Goal: Task Accomplishment & Management: Manage account settings

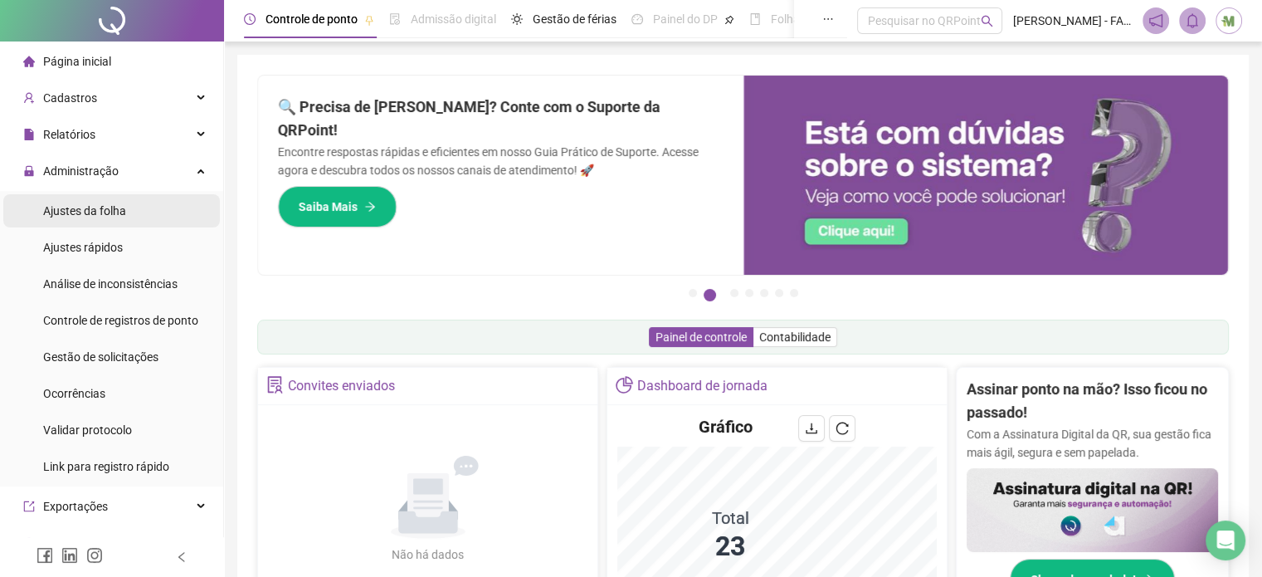
click at [109, 214] on span "Ajustes da folha" at bounding box center [84, 210] width 83 height 13
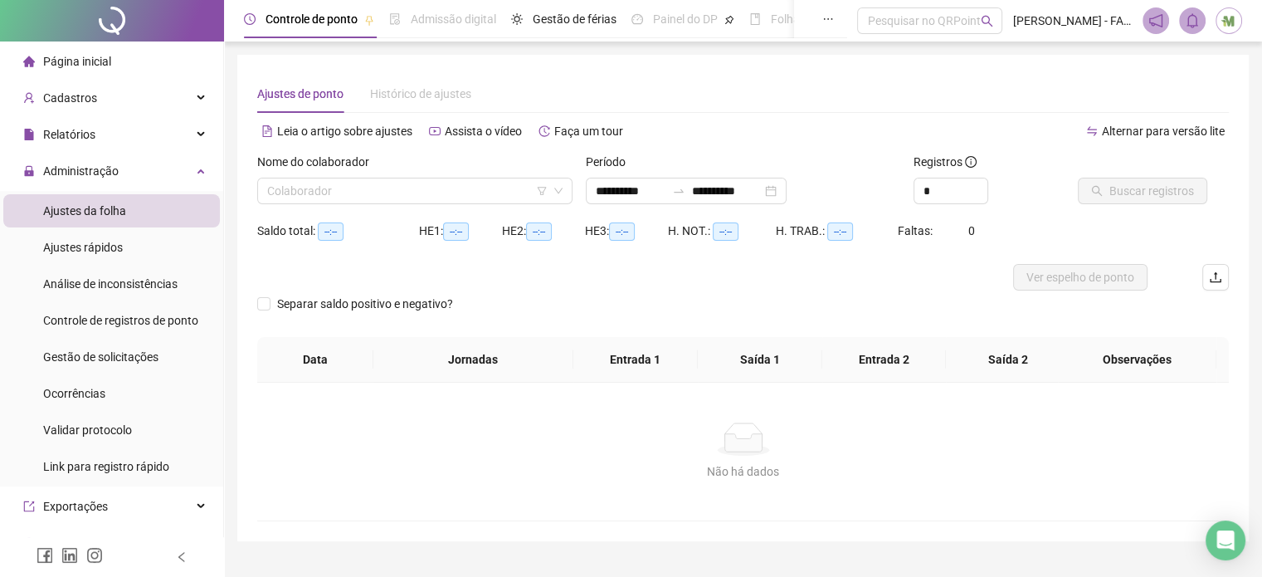
type input "**********"
click at [345, 194] on input "search" at bounding box center [407, 190] width 280 height 25
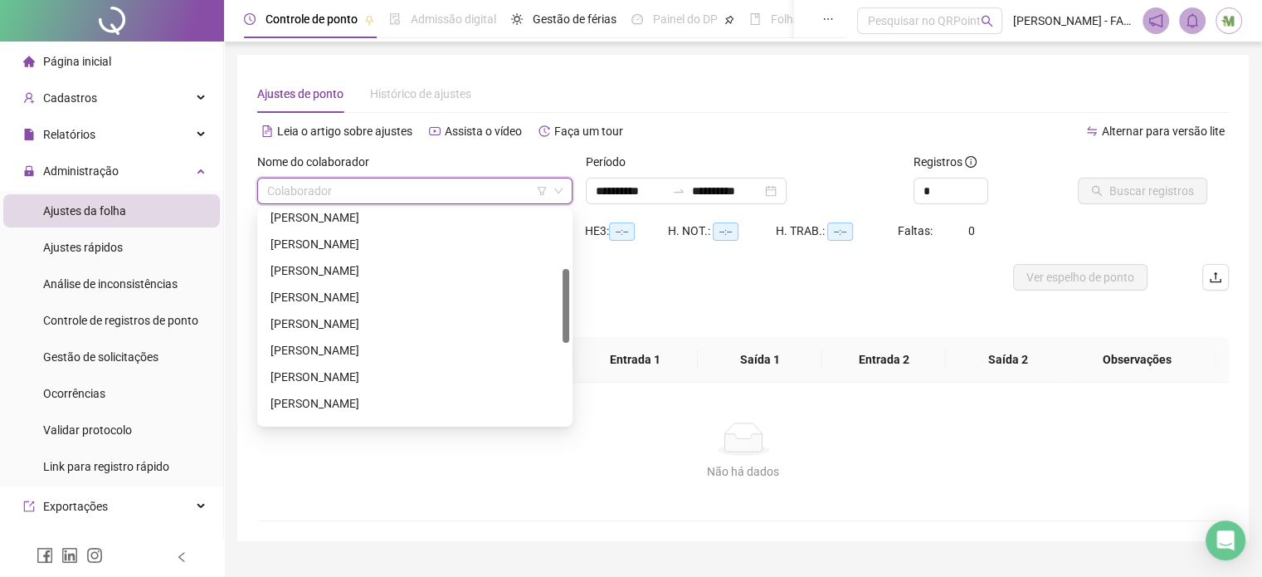
scroll to position [249, 0]
click at [388, 351] on div "[PERSON_NAME]" at bounding box center [414, 347] width 289 height 18
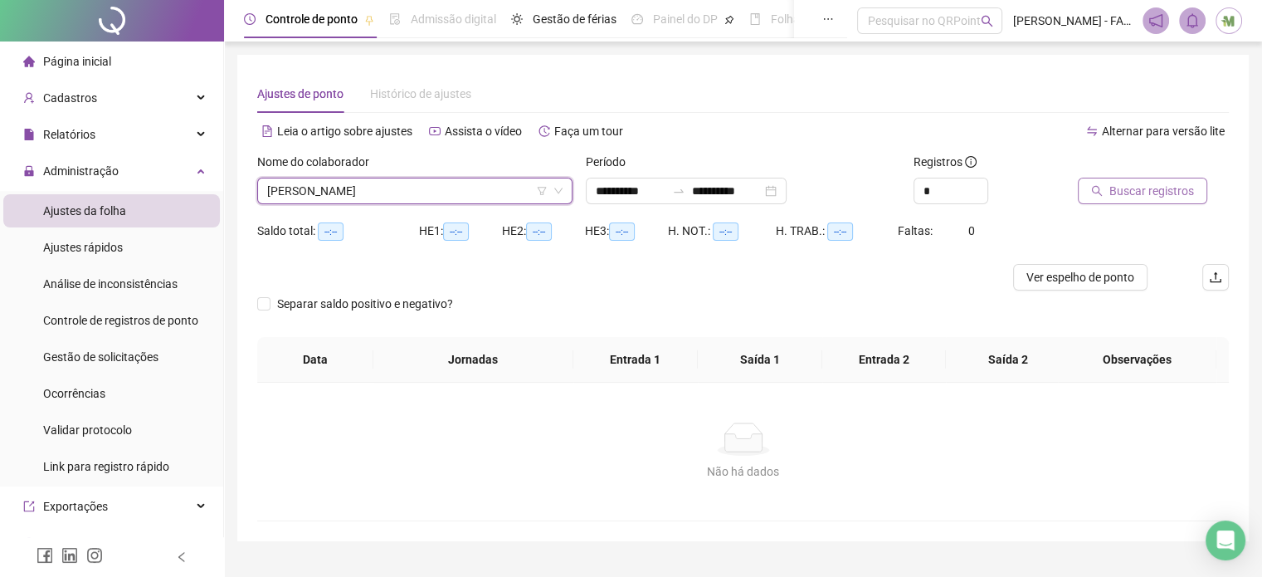
click at [1105, 192] on button "Buscar registros" at bounding box center [1142, 191] width 129 height 27
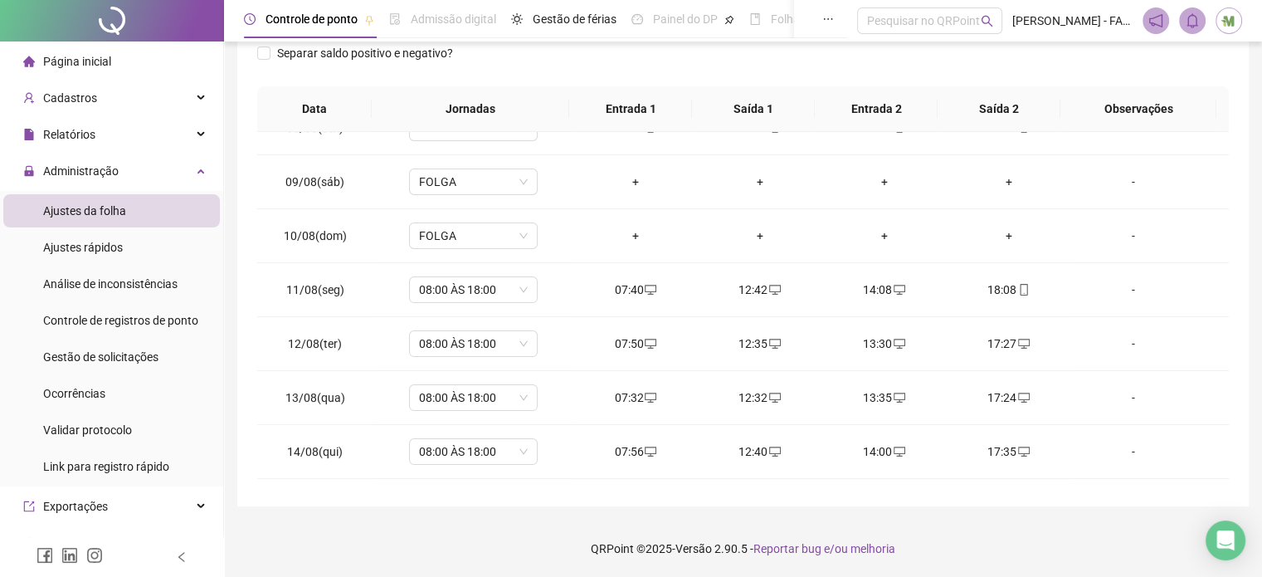
scroll to position [613, 0]
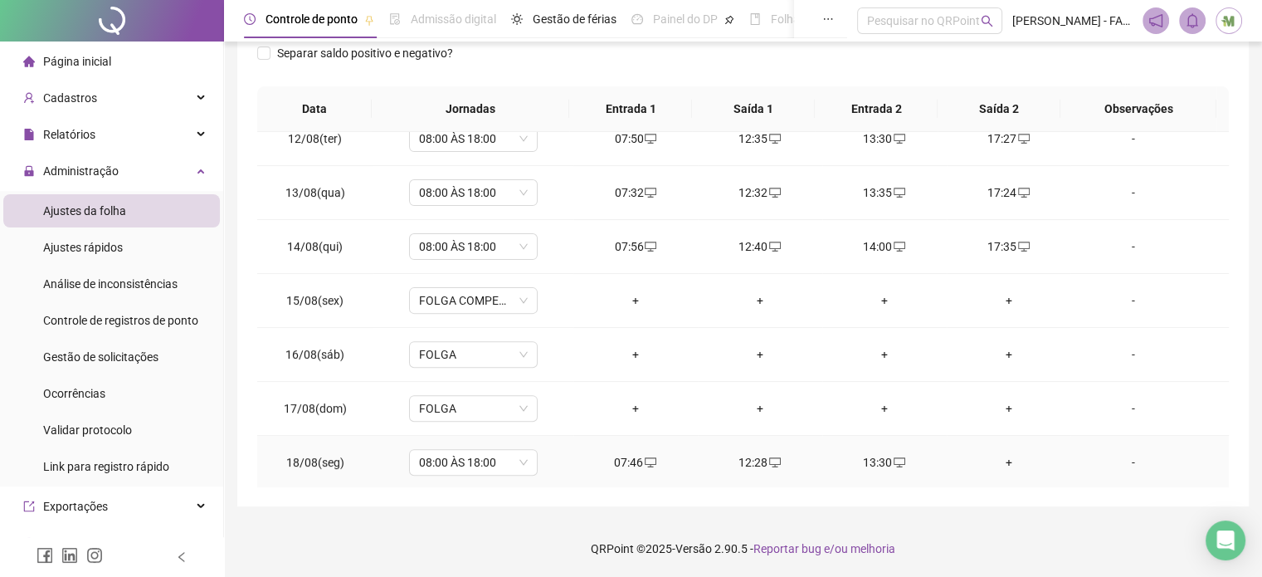
click at [996, 461] on div "+" at bounding box center [1009, 462] width 98 height 18
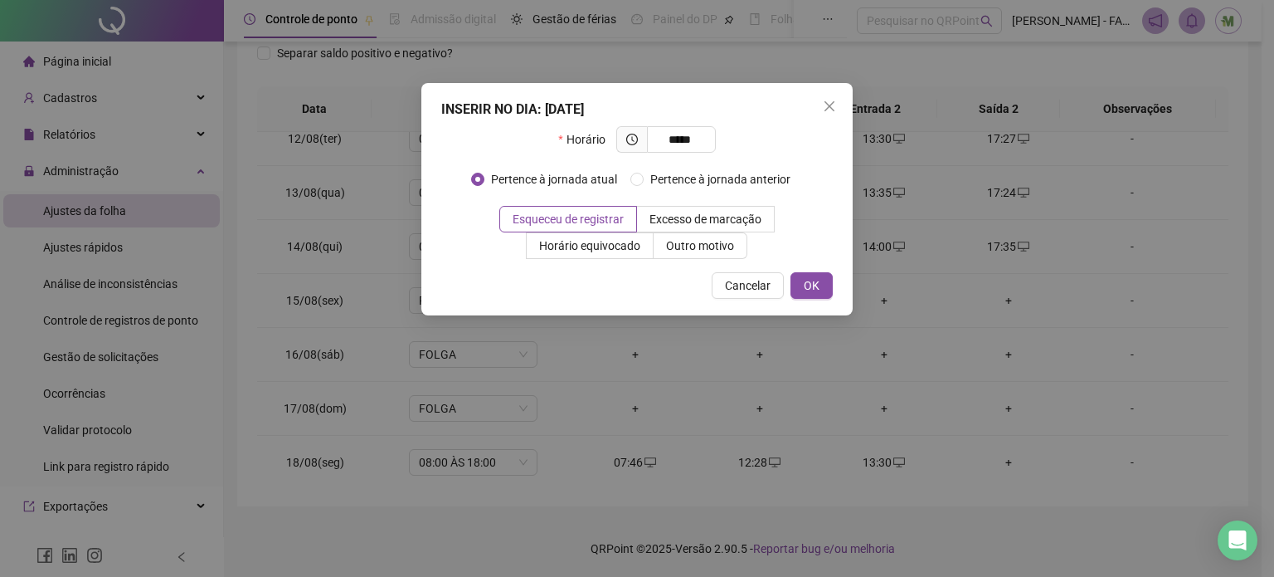
type input "*****"
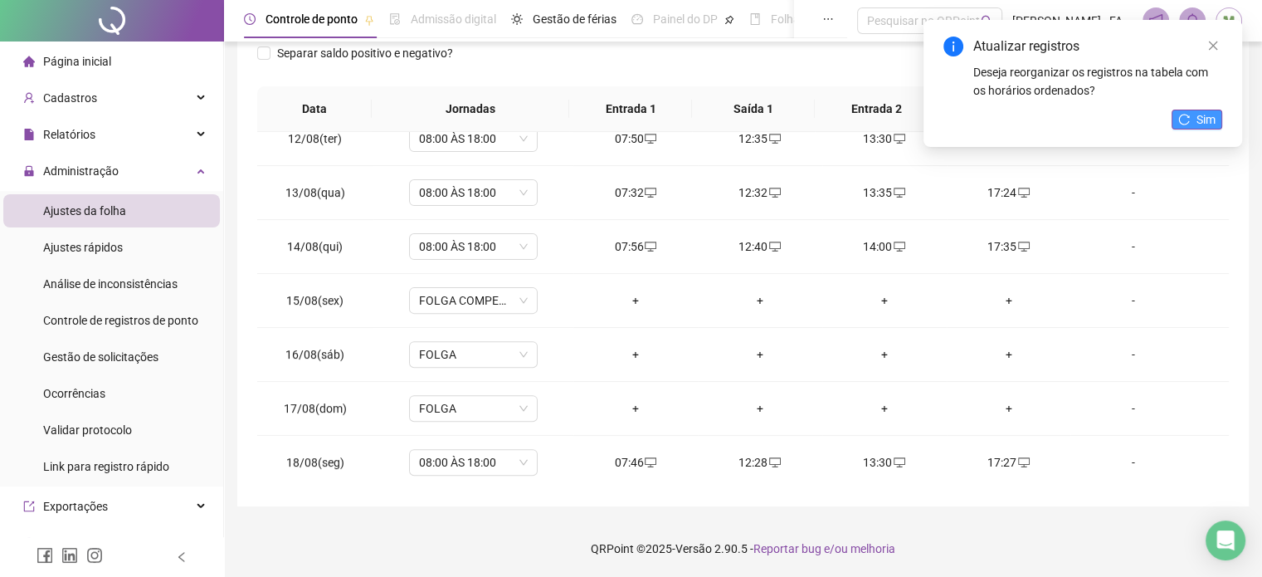
click at [1180, 123] on icon "reload" at bounding box center [1184, 120] width 12 height 12
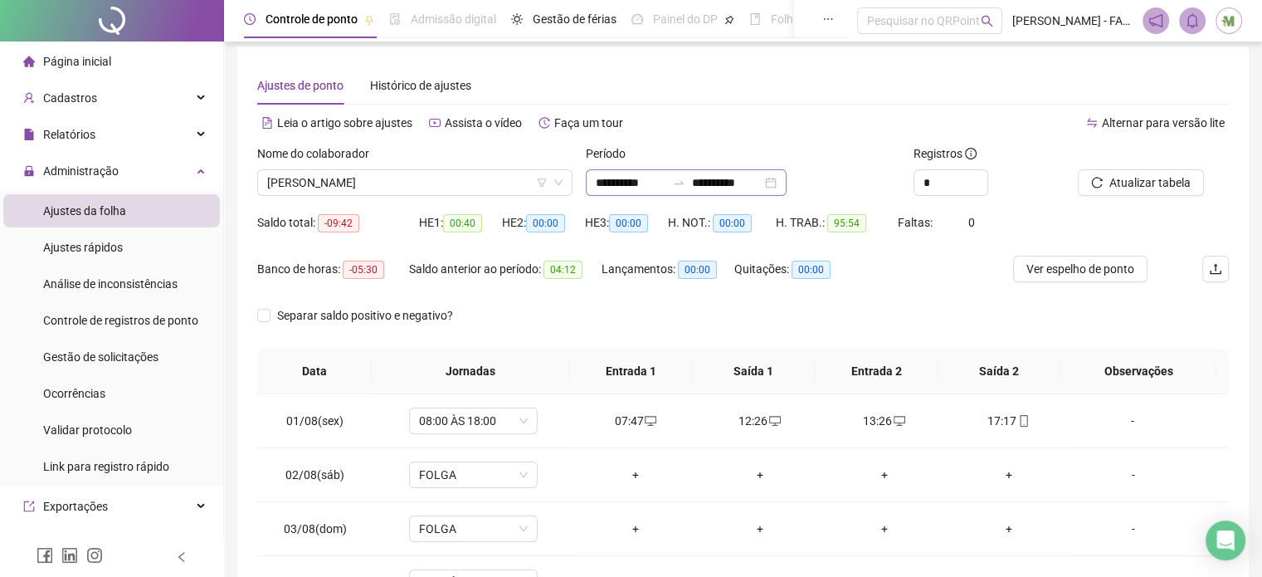
scroll to position [0, 0]
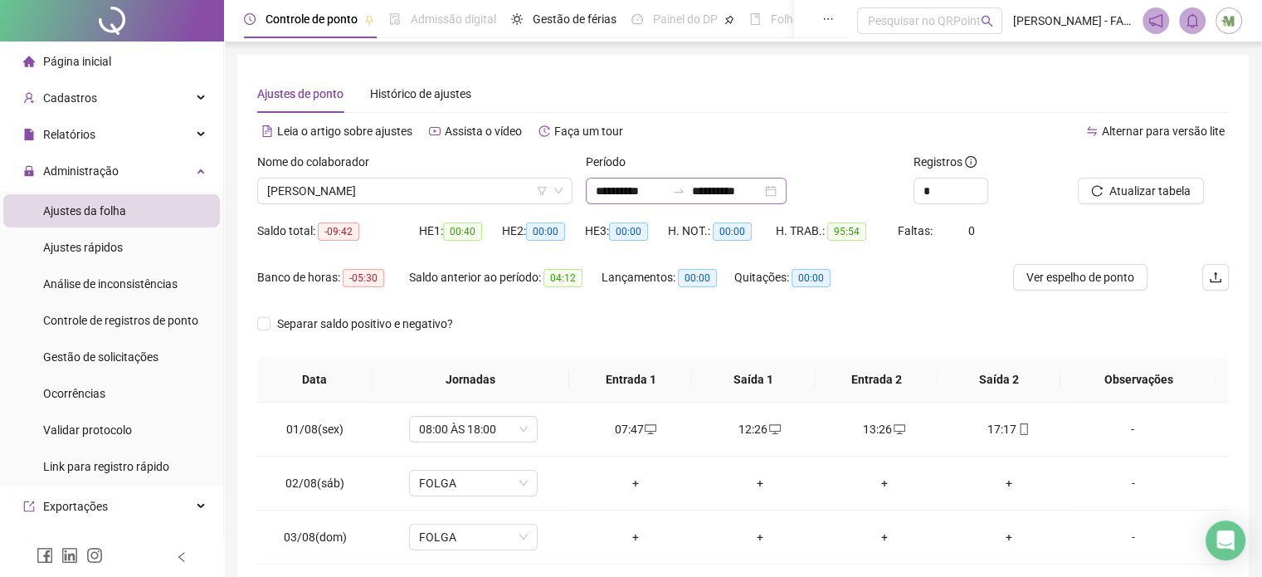
click at [685, 188] on icon "swap-right" at bounding box center [678, 190] width 13 height 13
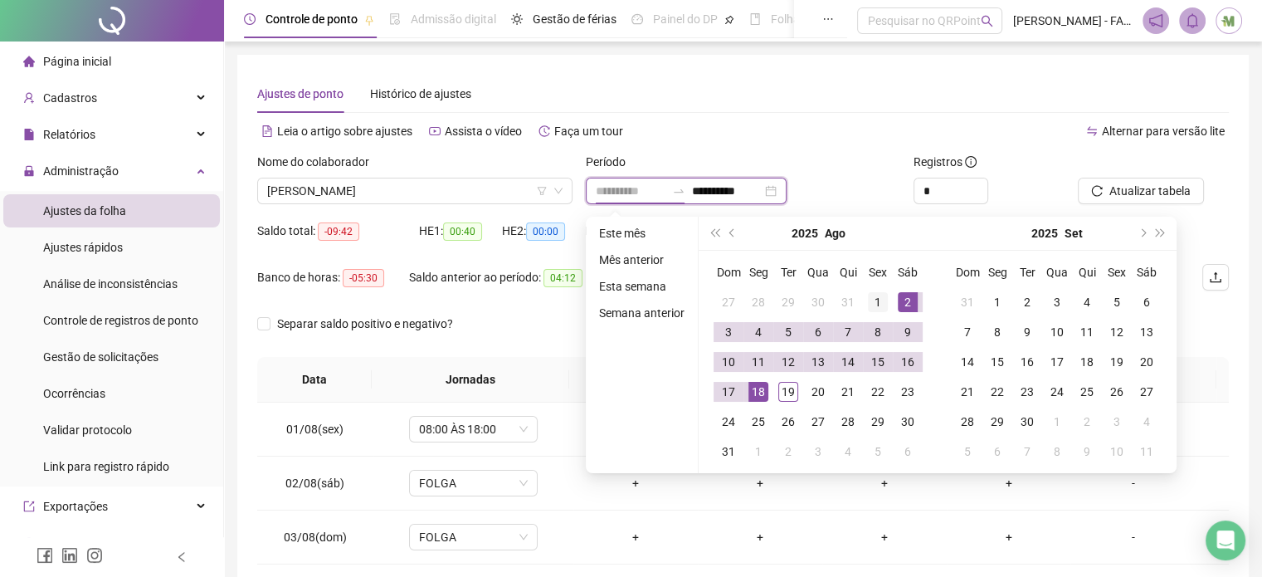
type input "**********"
click at [879, 294] on div "1" at bounding box center [878, 302] width 20 height 20
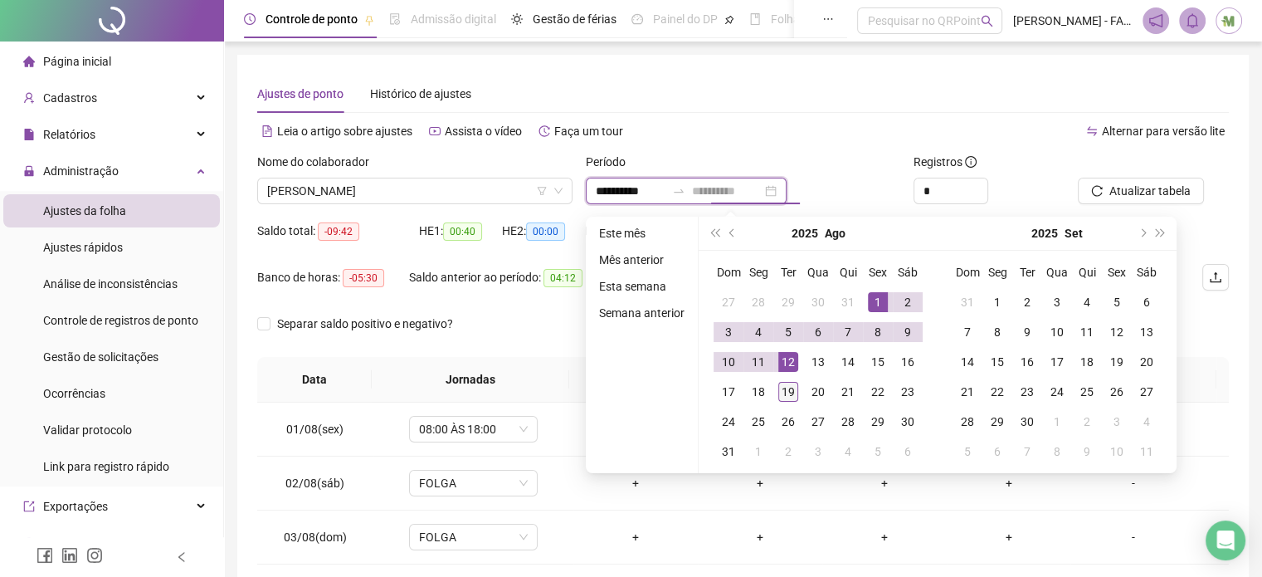
type input "**********"
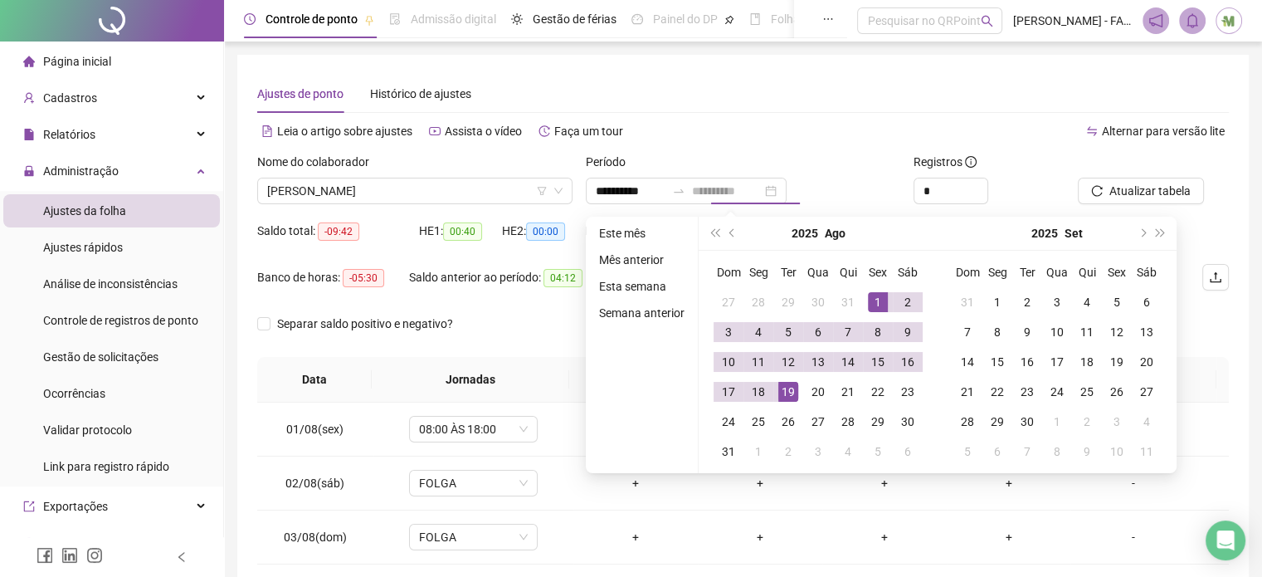
click at [792, 389] on div "19" at bounding box center [788, 392] width 20 height 20
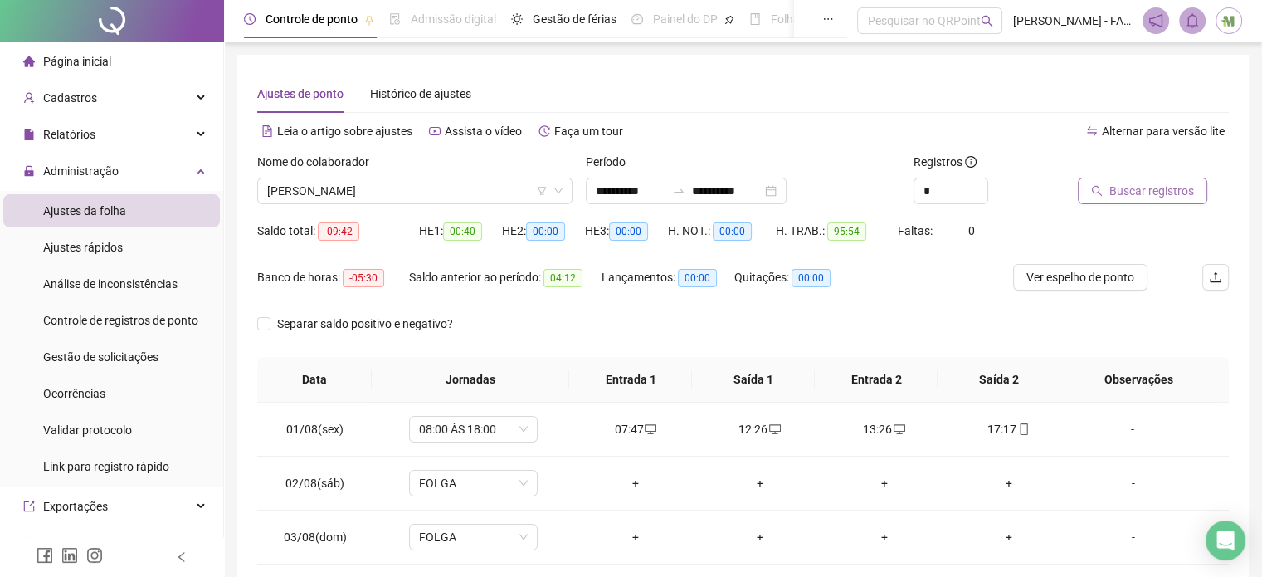
click at [1138, 188] on span "Buscar registros" at bounding box center [1151, 191] width 85 height 18
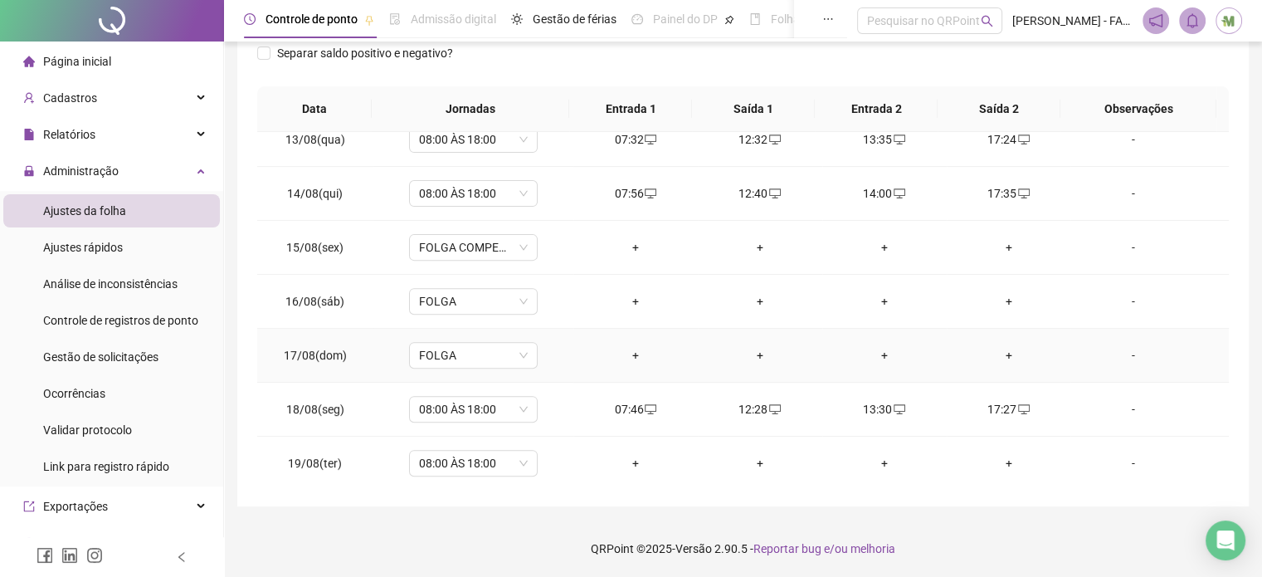
scroll to position [667, 0]
click at [627, 454] on div "+" at bounding box center [636, 462] width 98 height 18
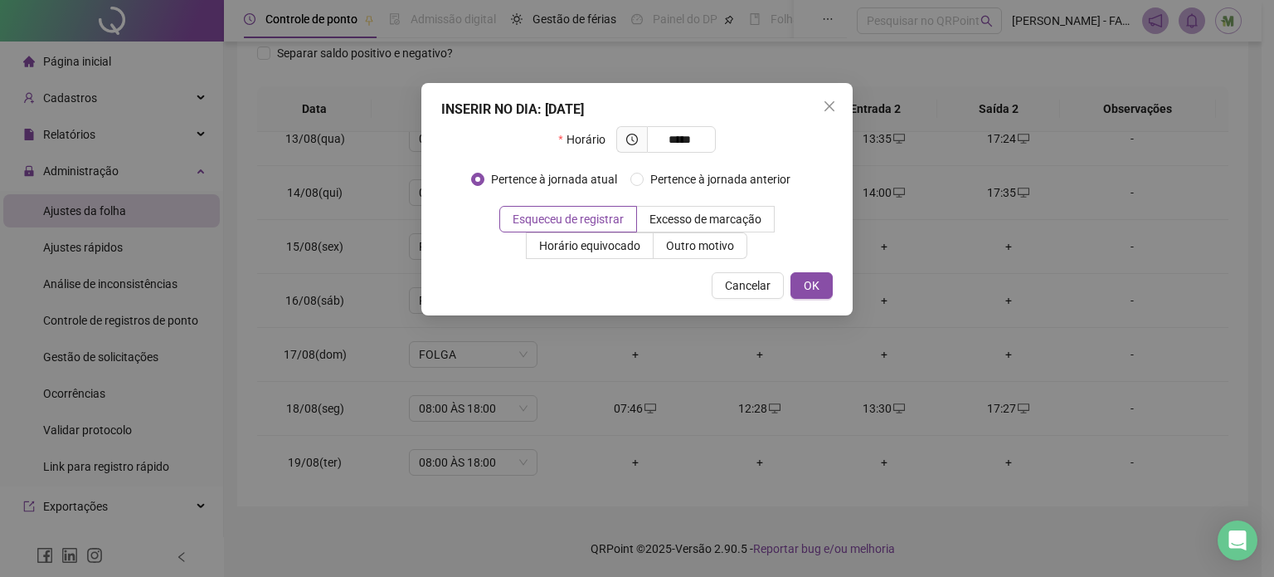
type input "*****"
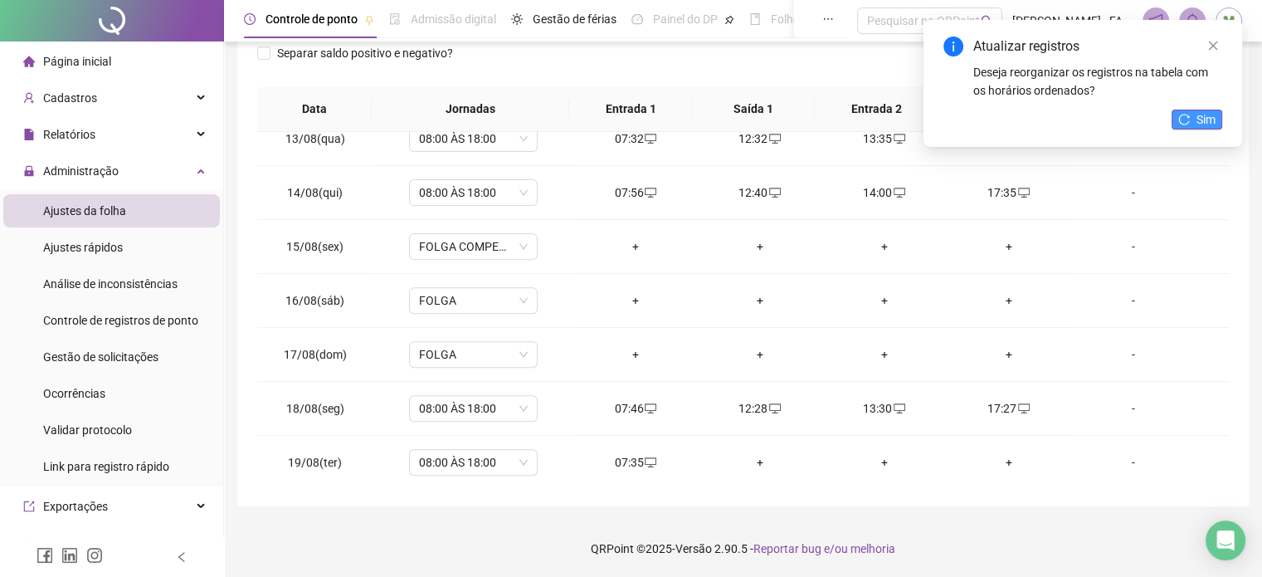
click at [1189, 119] on icon "reload" at bounding box center [1184, 120] width 12 height 12
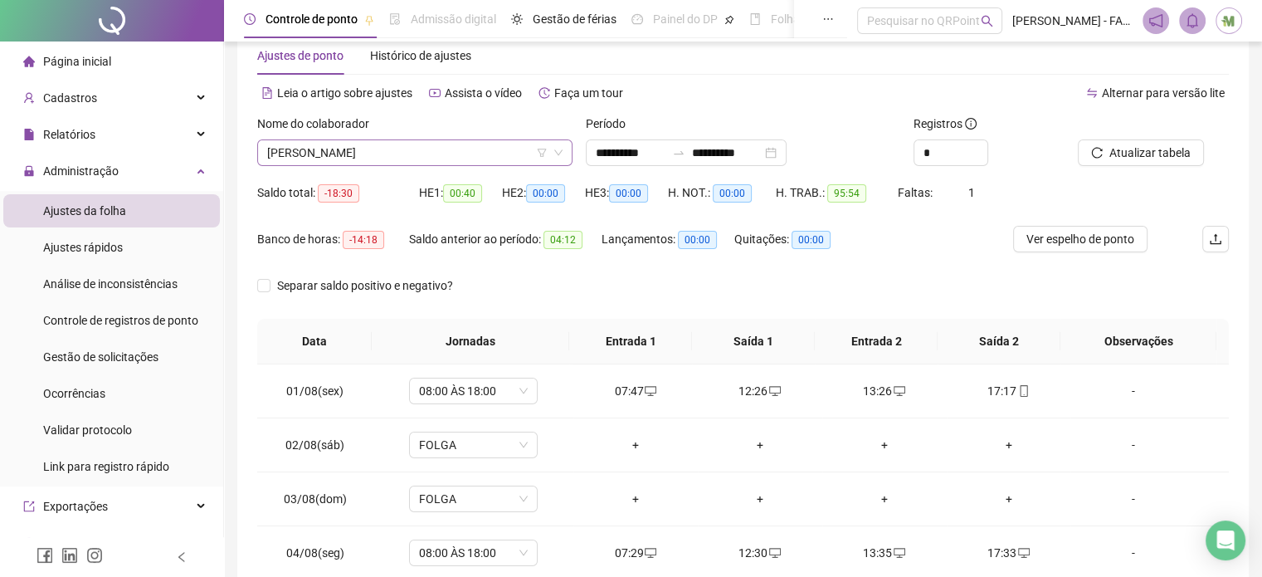
scroll to position [0, 0]
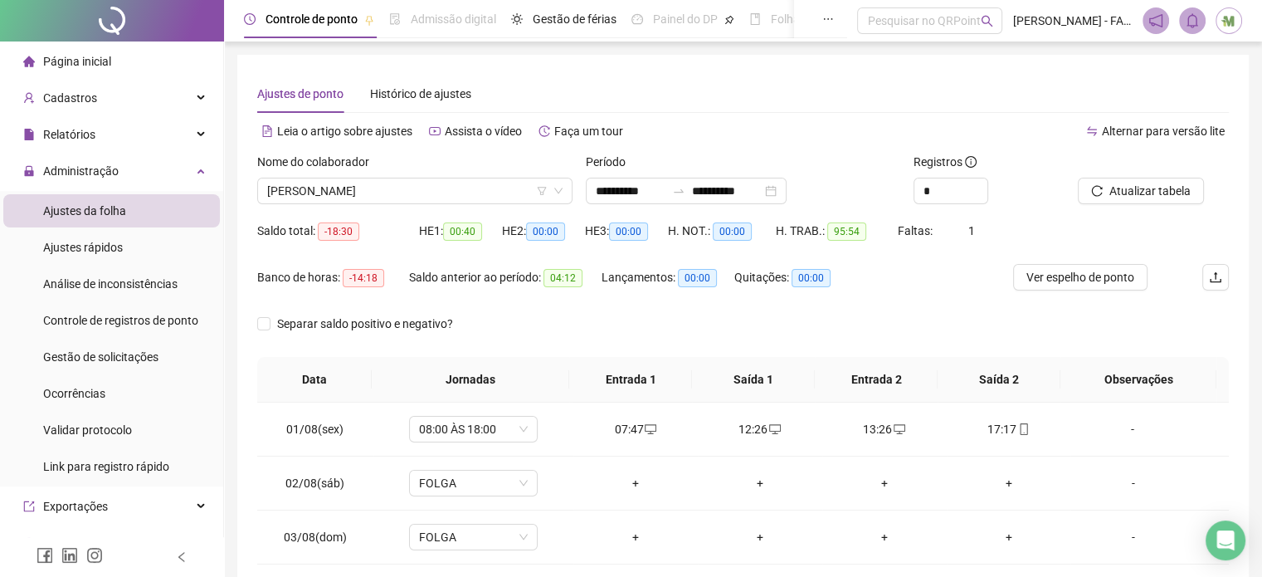
click at [93, 75] on div "Página inicial" at bounding box center [67, 61] width 88 height 33
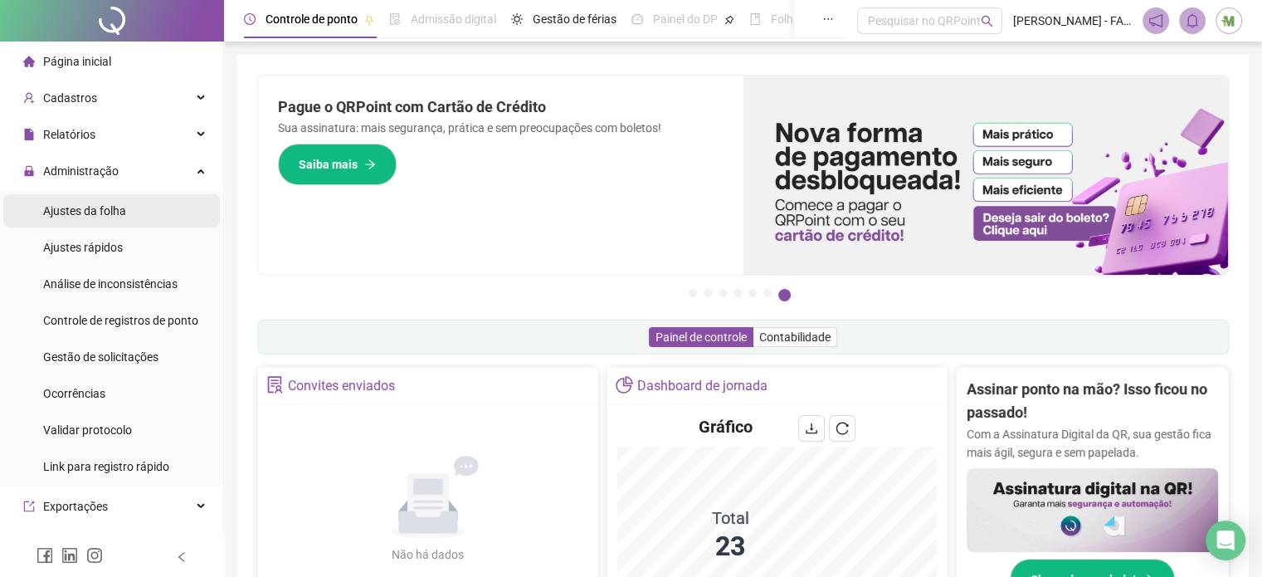
click at [97, 212] on span "Ajustes da folha" at bounding box center [84, 210] width 83 height 13
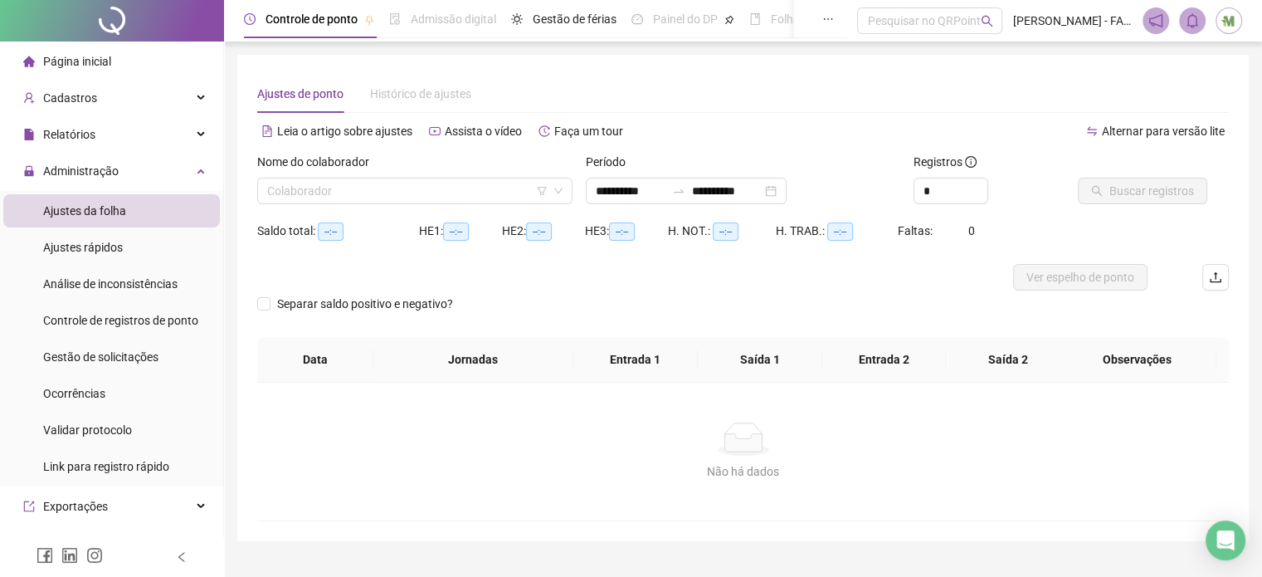
type input "**********"
click at [320, 190] on input "search" at bounding box center [407, 190] width 280 height 25
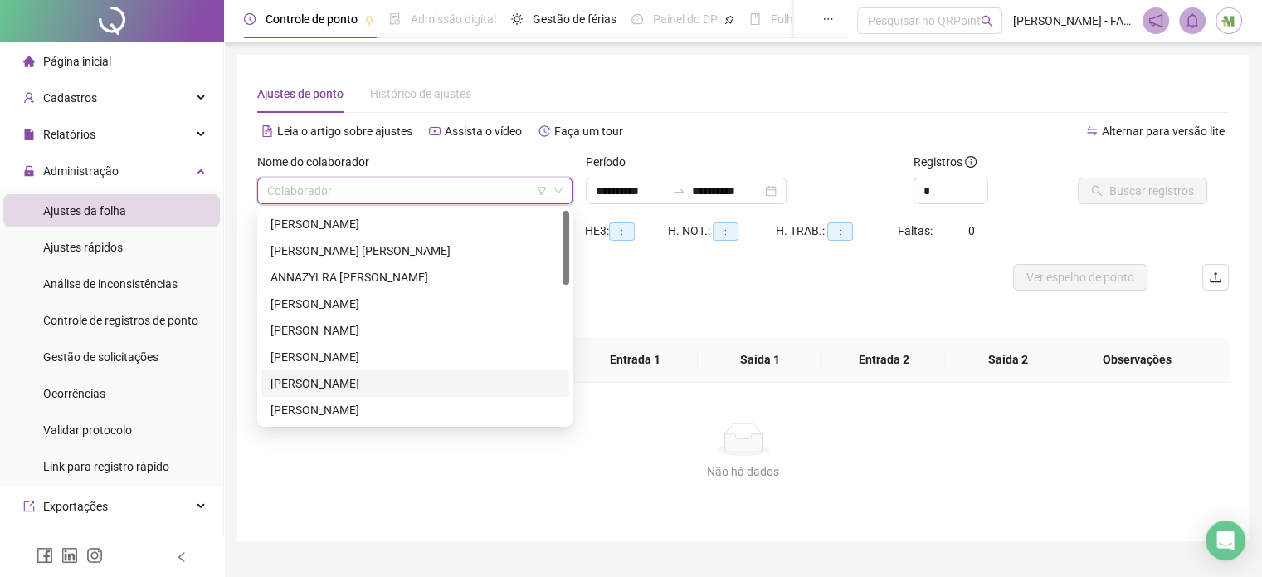
click at [314, 379] on div "[PERSON_NAME]" at bounding box center [414, 383] width 289 height 18
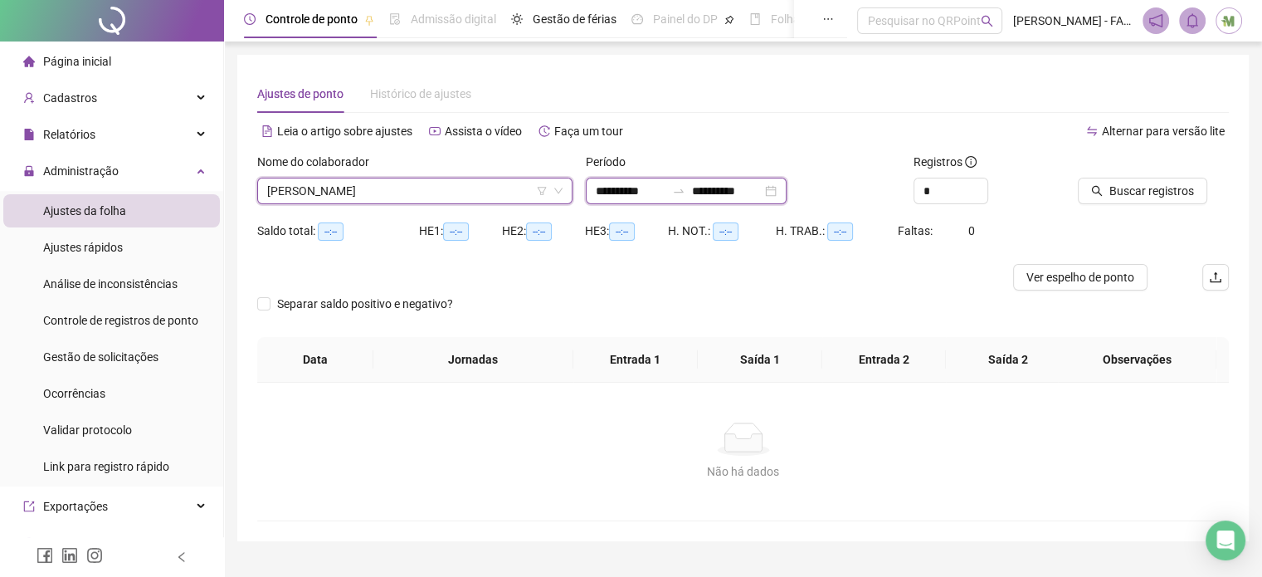
click at [647, 187] on input "**********" at bounding box center [631, 191] width 70 height 18
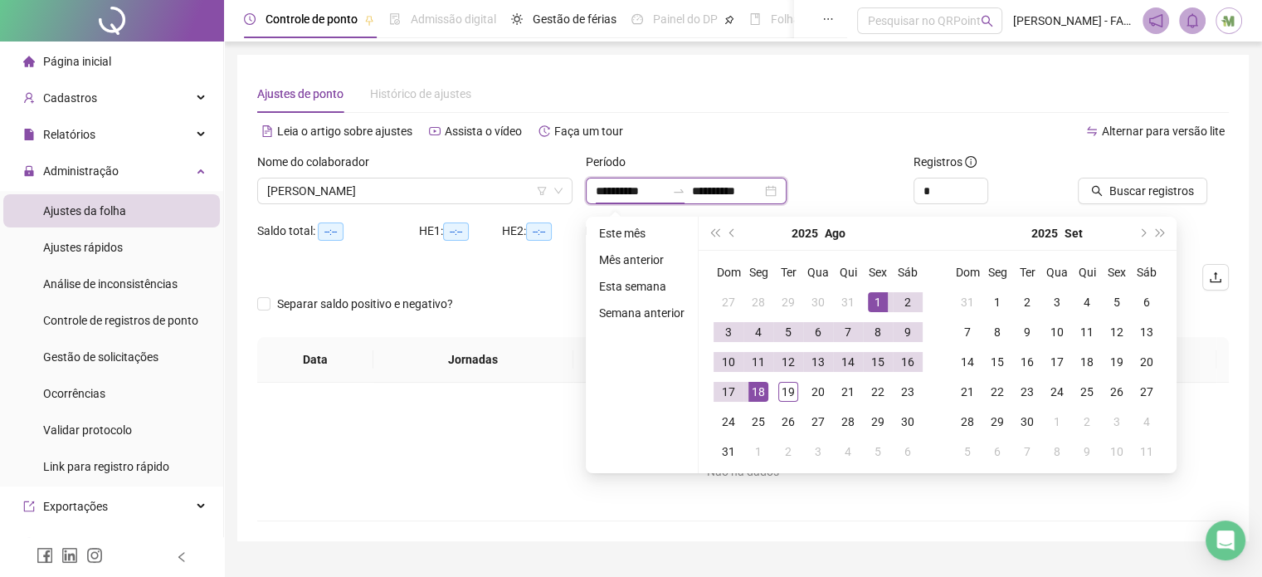
click at [647, 187] on input "**********" at bounding box center [631, 191] width 70 height 18
click at [858, 109] on div "Ajustes de ponto Histórico de ajustes" at bounding box center [743, 94] width 972 height 38
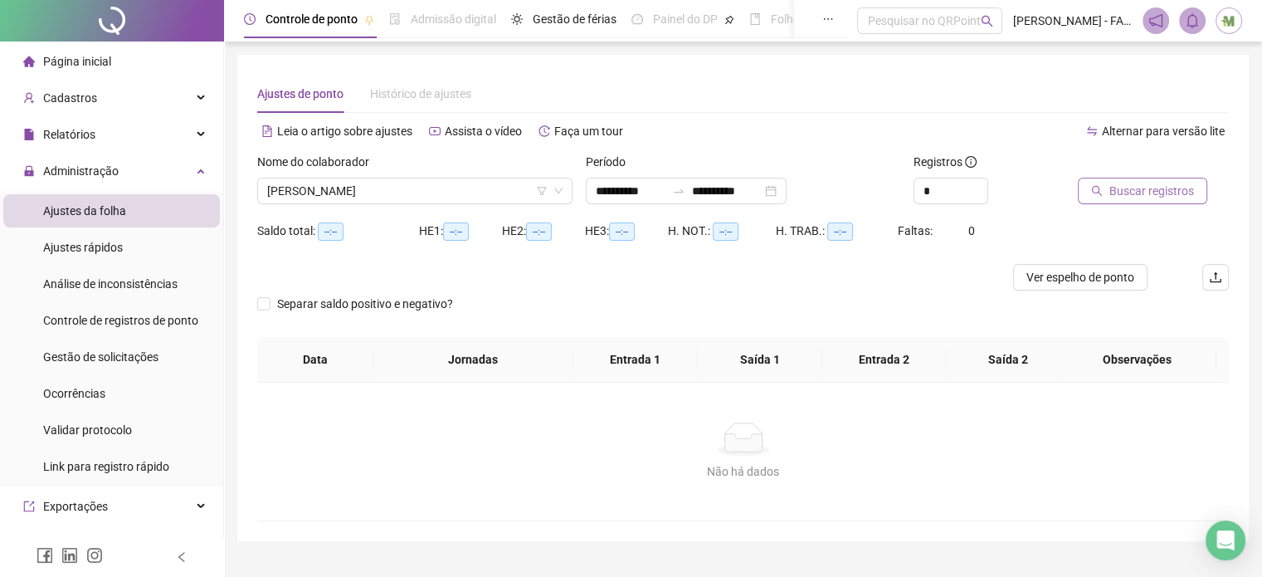
click at [1136, 197] on span "Buscar registros" at bounding box center [1151, 191] width 85 height 18
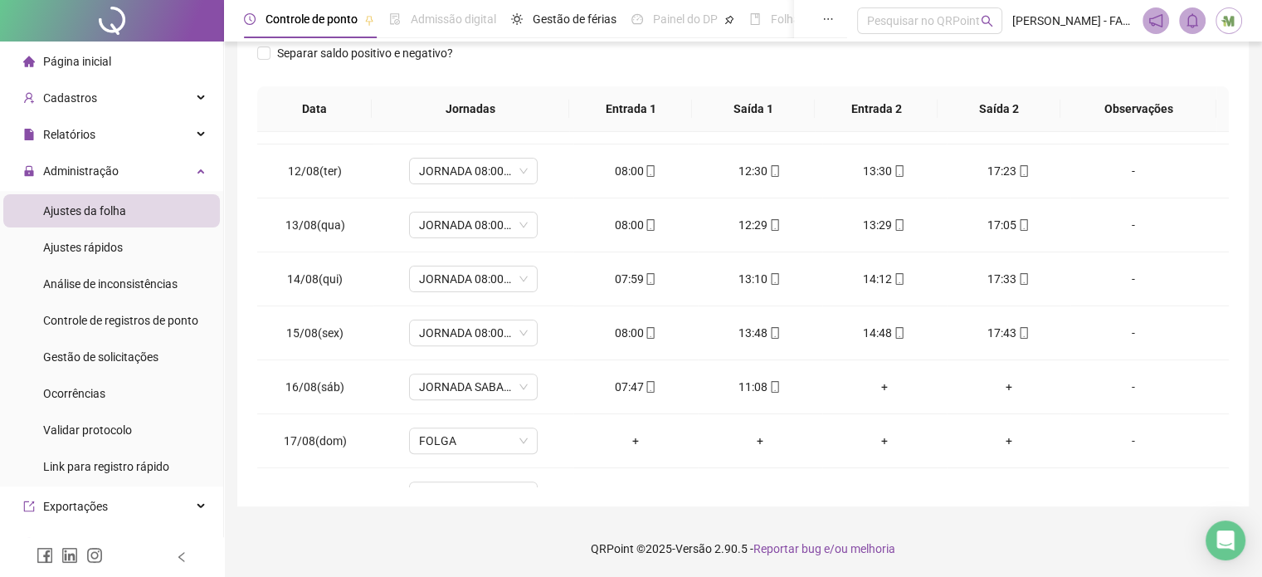
scroll to position [613, 0]
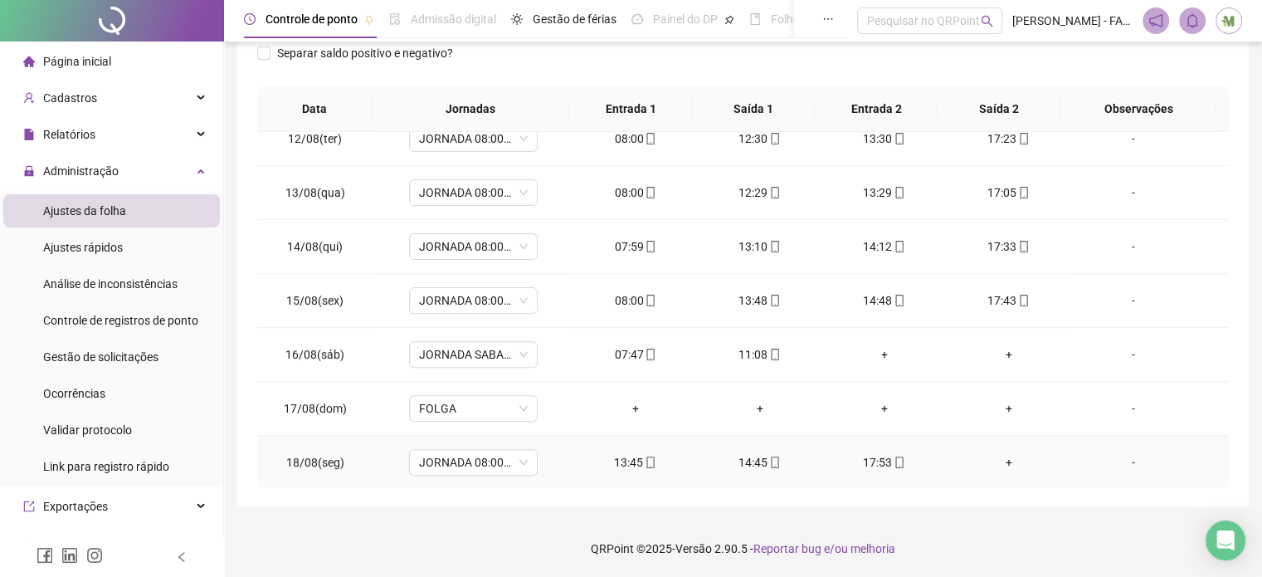
click at [995, 459] on div "+" at bounding box center [1009, 462] width 98 height 18
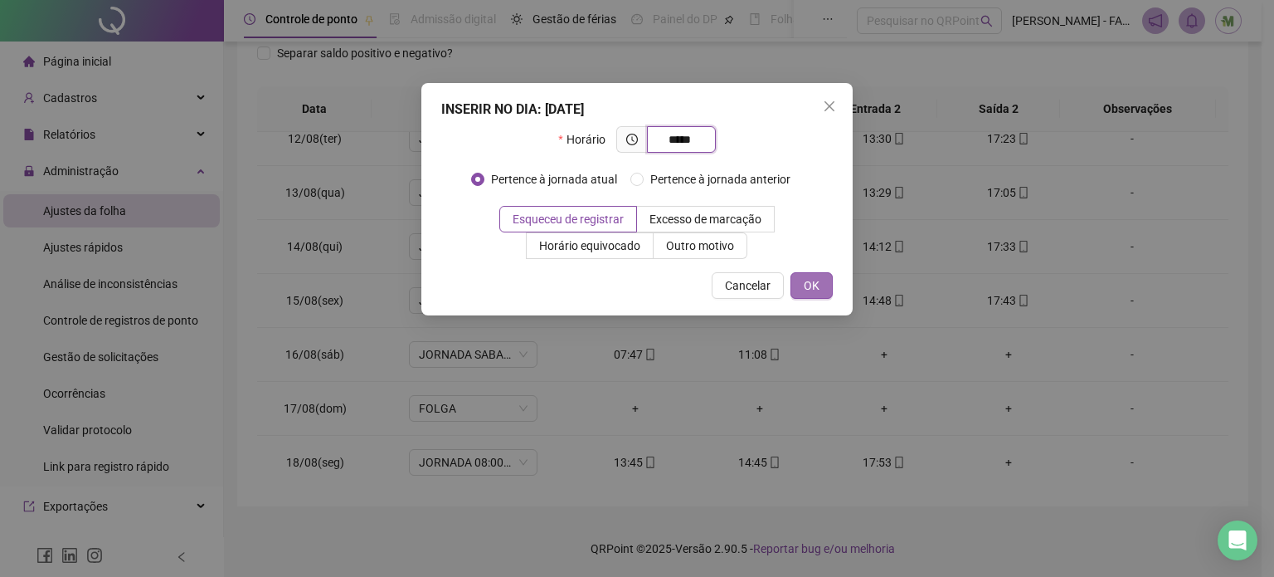
type input "*****"
click at [811, 285] on span "OK" at bounding box center [812, 285] width 16 height 18
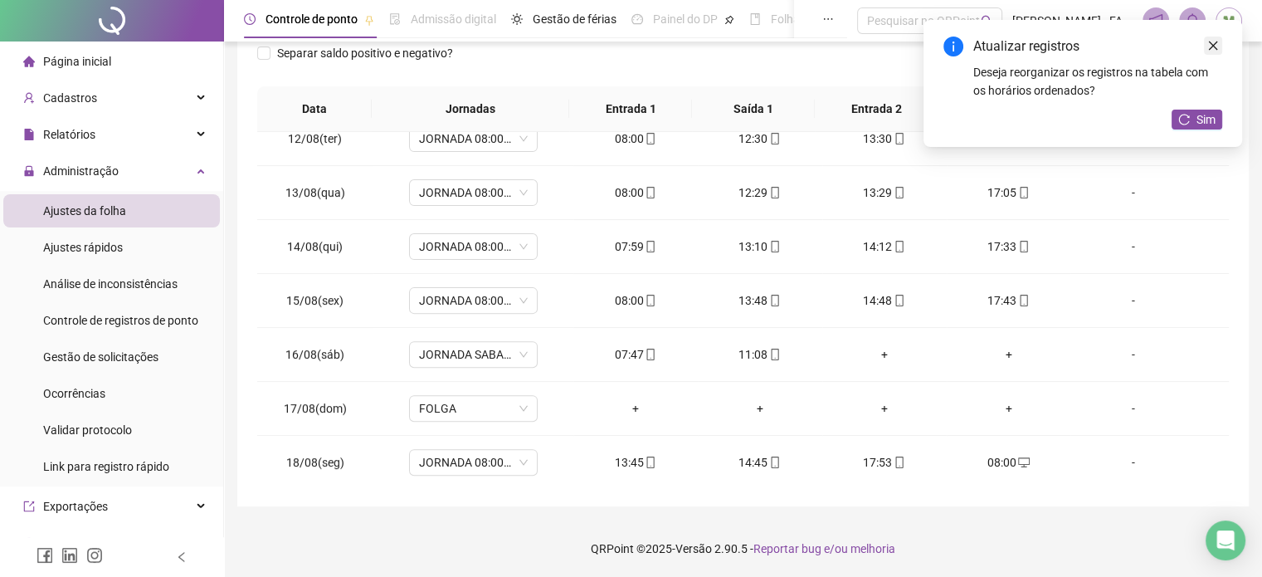
click at [1208, 43] on icon "close" at bounding box center [1213, 46] width 12 height 12
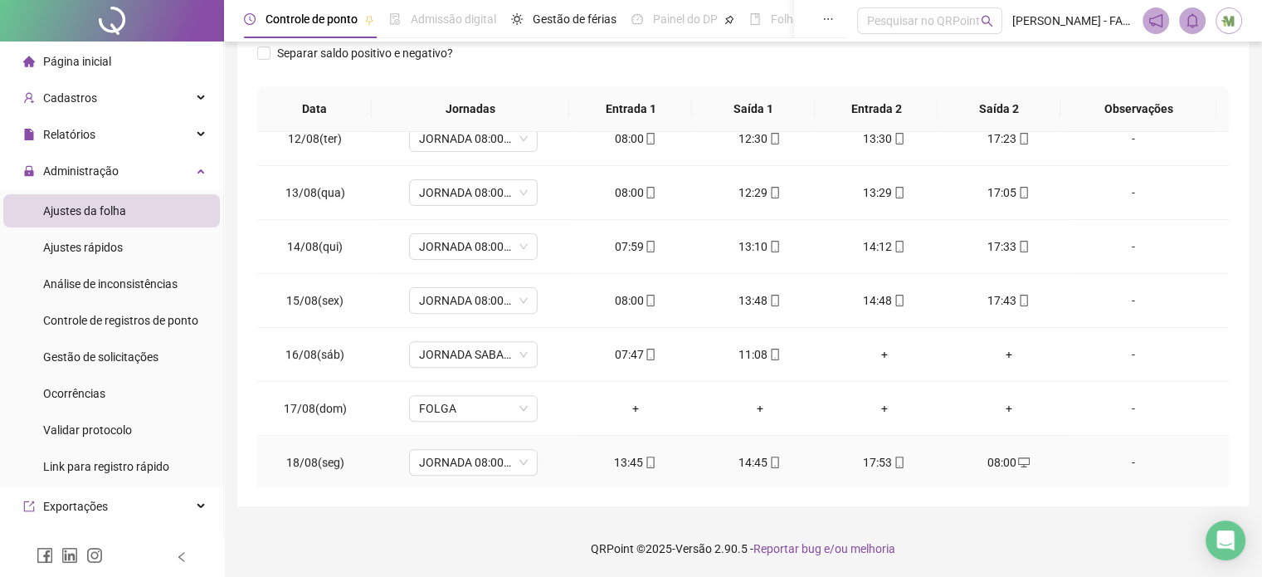
click at [1016, 455] on span at bounding box center [1022, 461] width 13 height 13
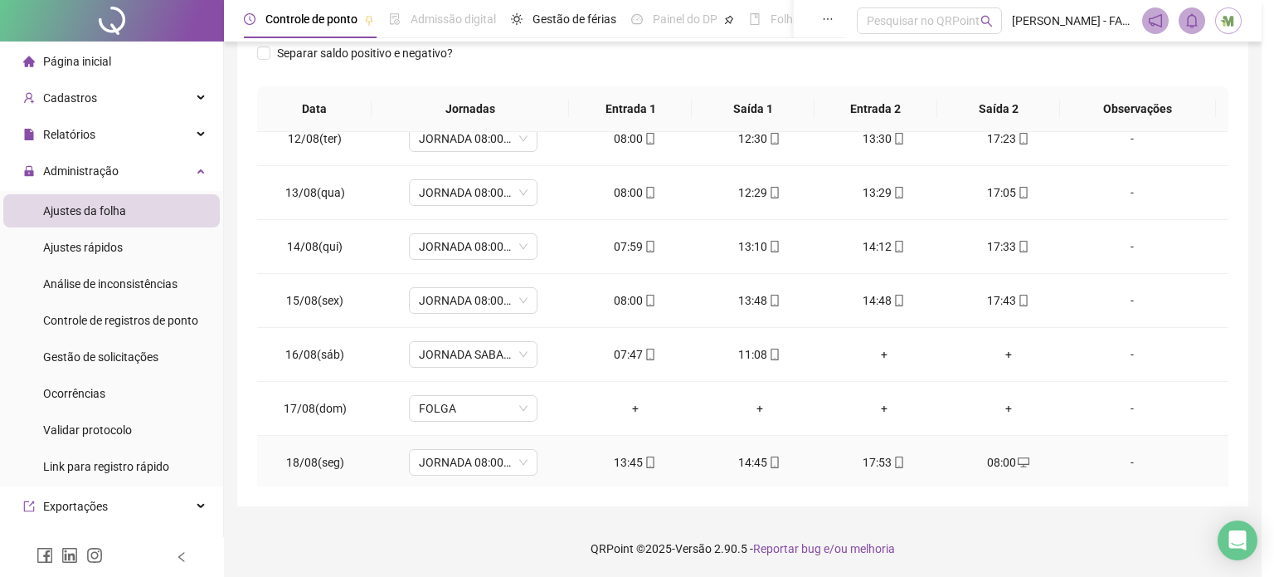
type input "**********"
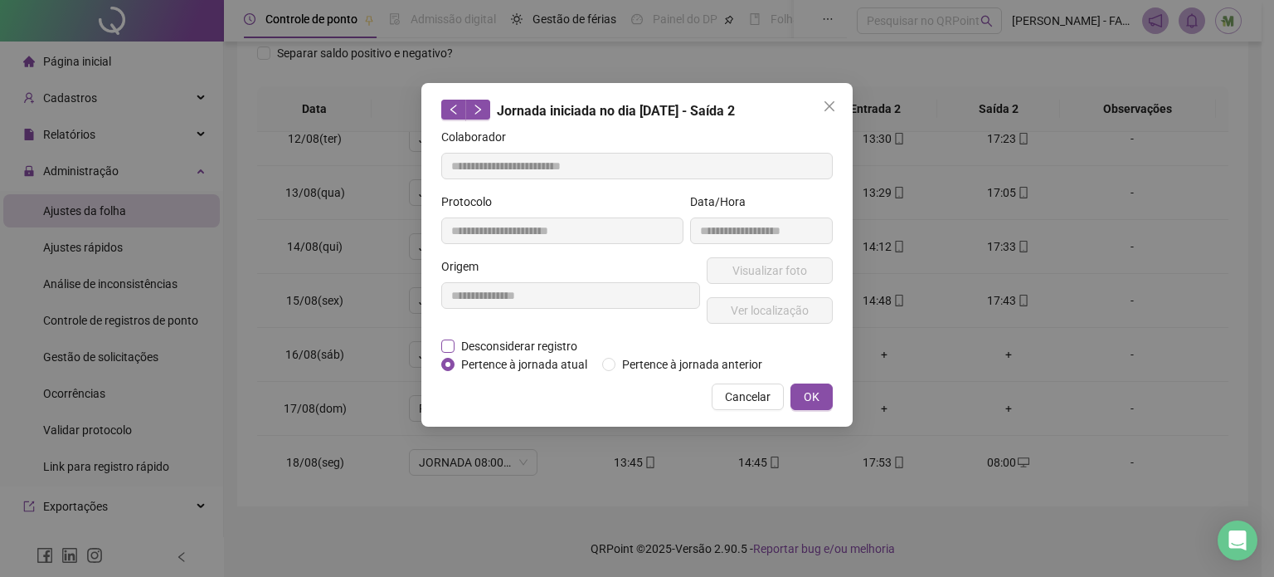
click at [541, 345] on span "Desconsiderar registro" at bounding box center [519, 346] width 129 height 18
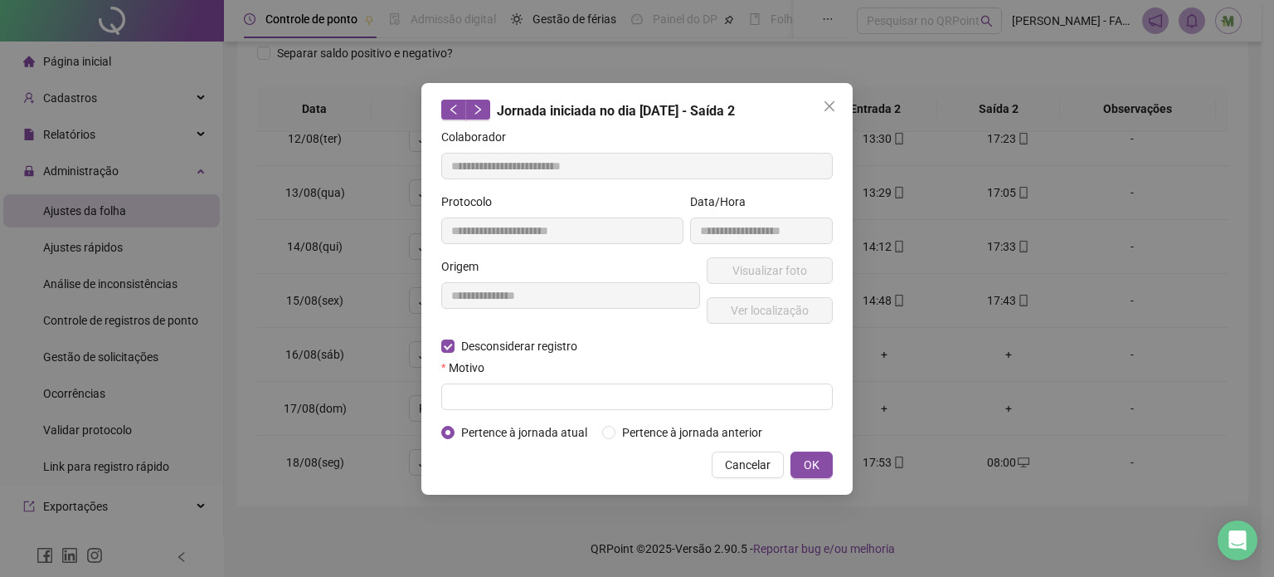
click at [509, 415] on form "**********" at bounding box center [637, 285] width 392 height 314
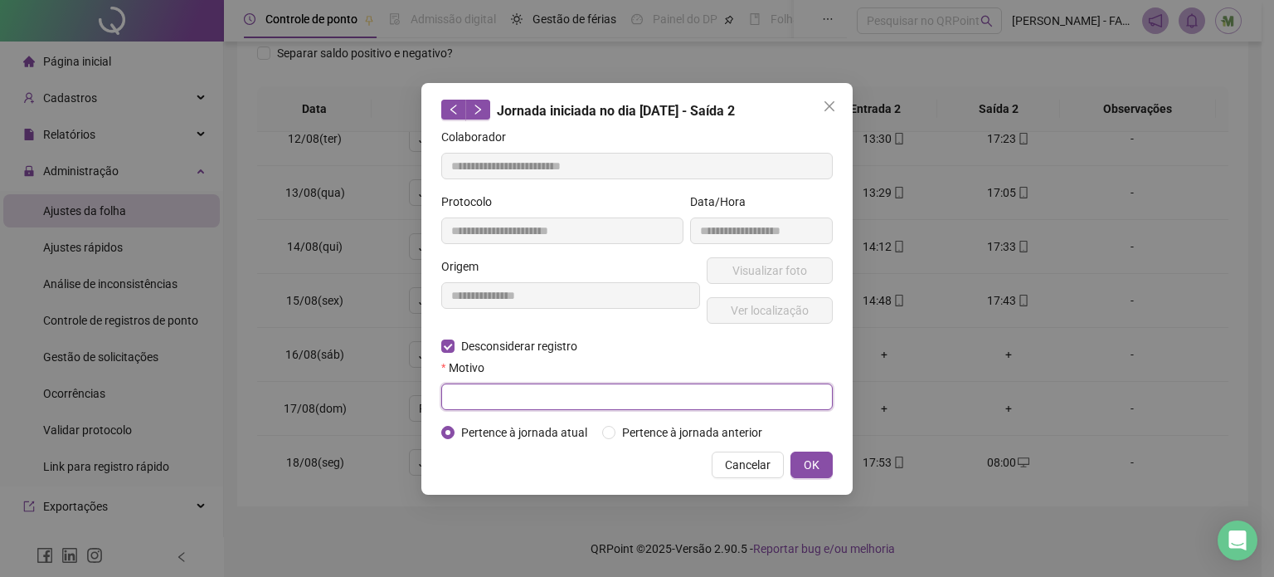
click at [501, 409] on form "**********" at bounding box center [637, 285] width 392 height 314
type input "*********"
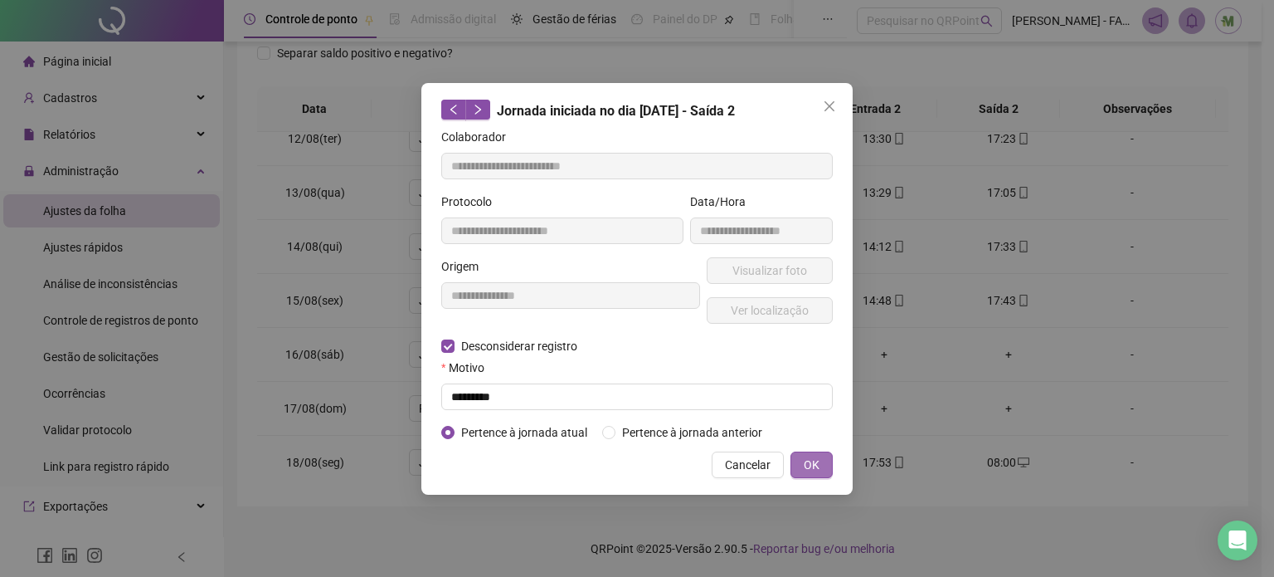
click at [810, 464] on span "OK" at bounding box center [812, 464] width 16 height 18
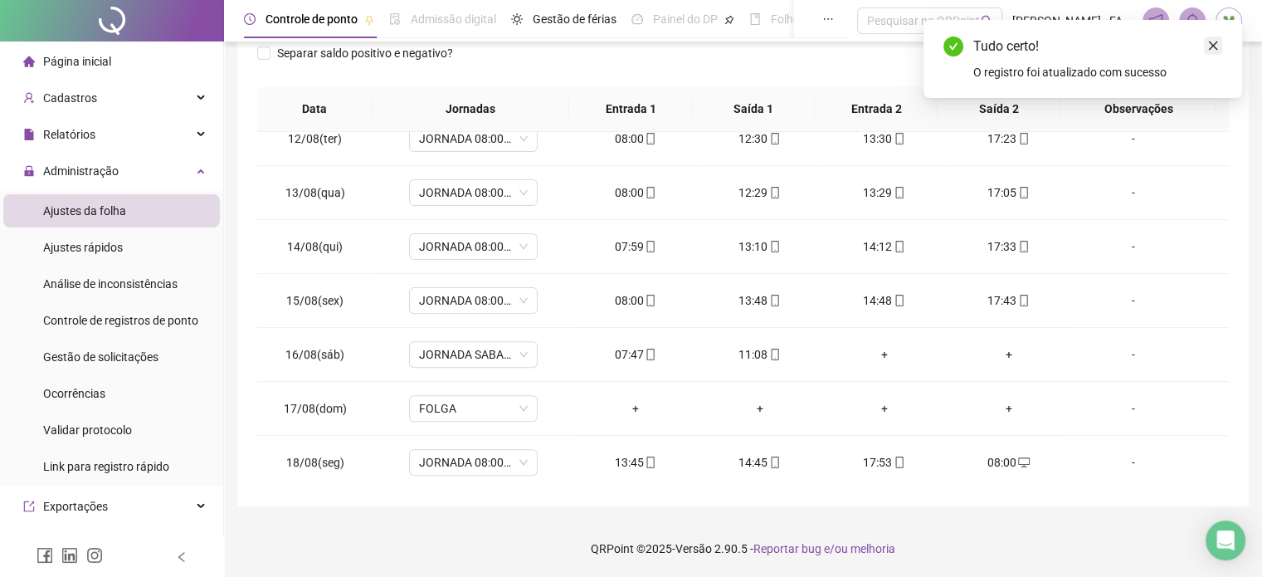
click at [1215, 46] on icon "close" at bounding box center [1213, 46] width 12 height 12
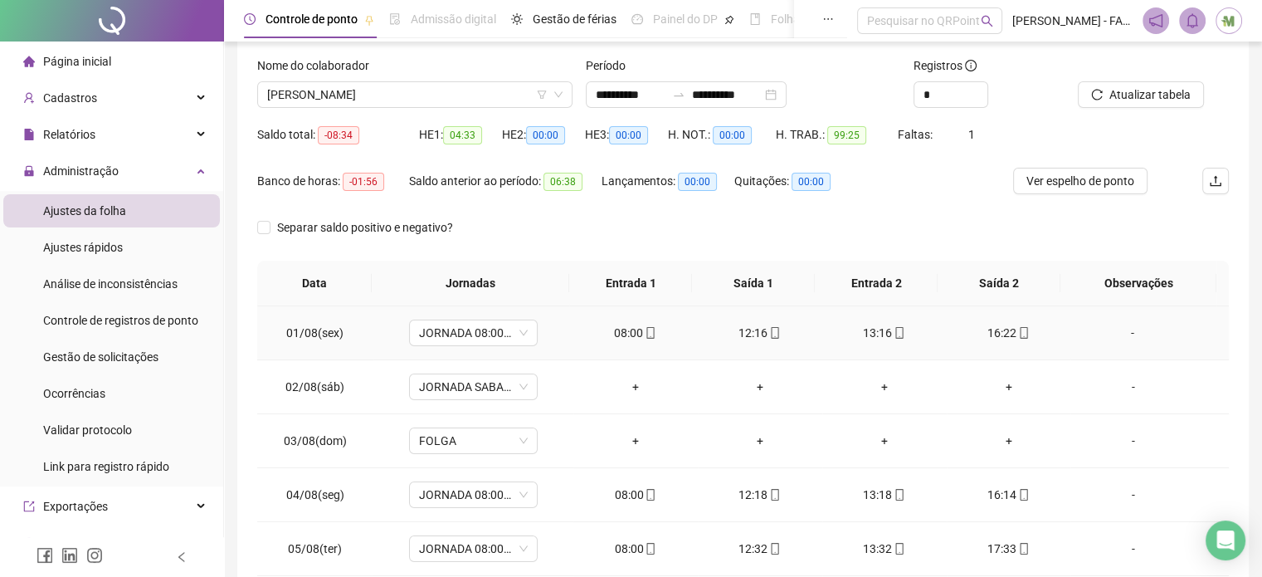
scroll to position [0, 0]
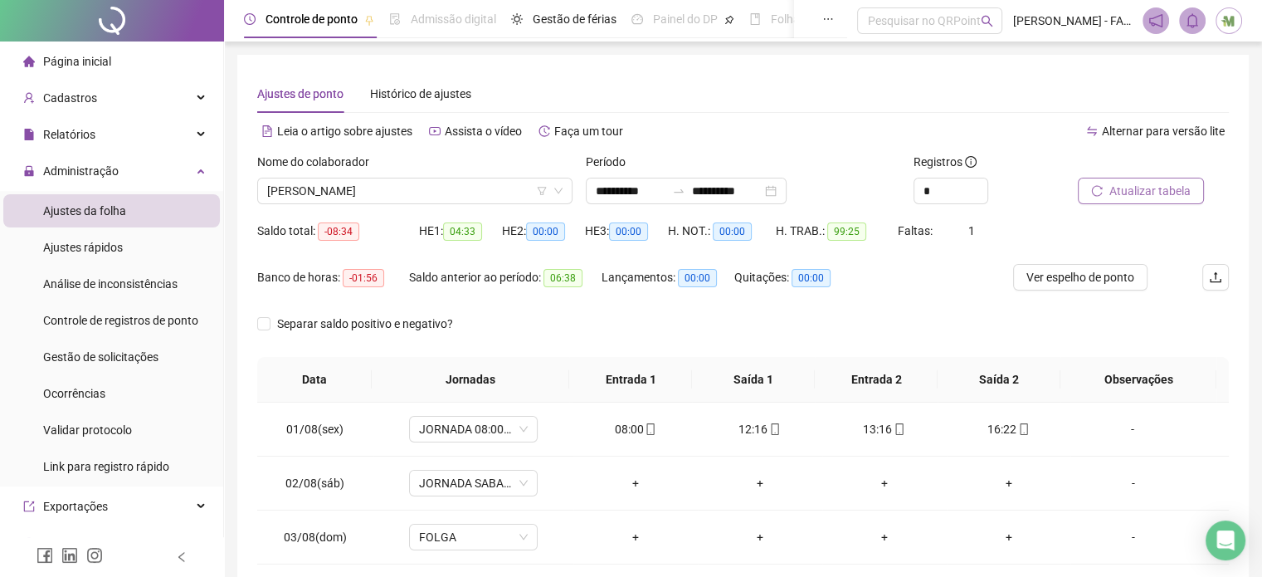
click at [1130, 188] on span "Atualizar tabela" at bounding box center [1149, 191] width 81 height 18
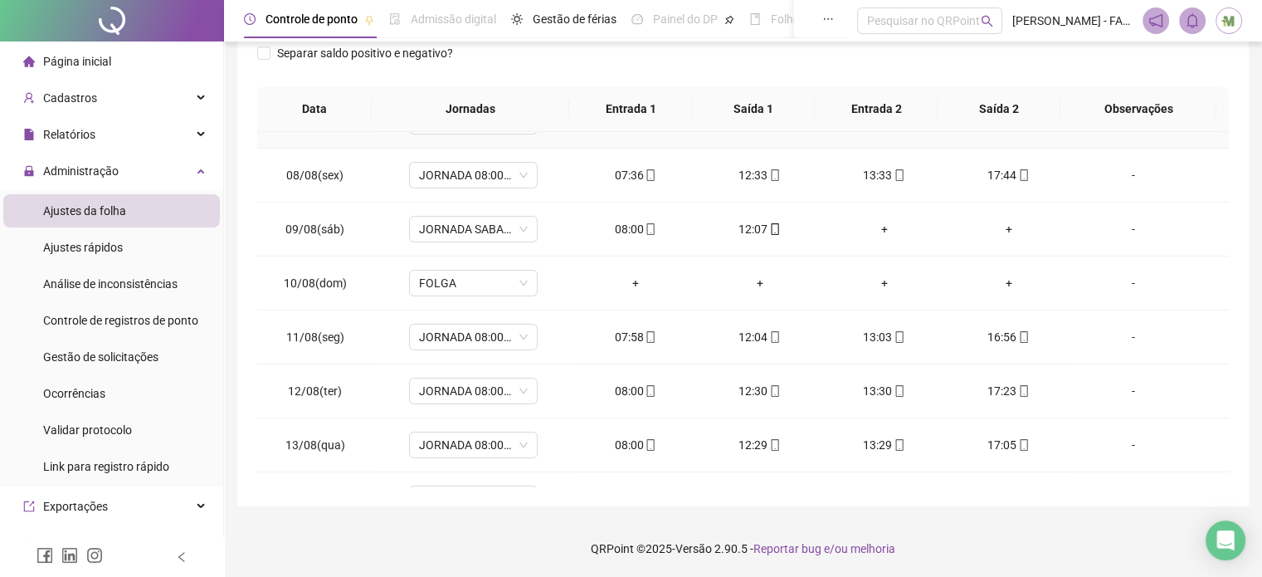
scroll to position [613, 0]
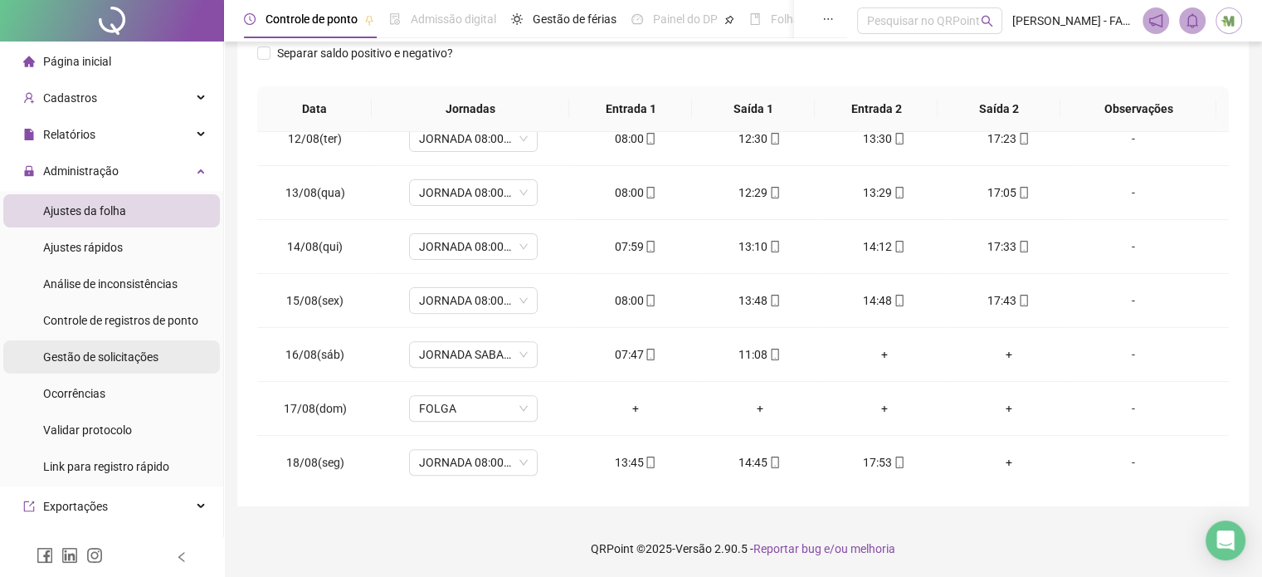
click at [126, 358] on span "Gestão de solicitações" at bounding box center [100, 356] width 115 height 13
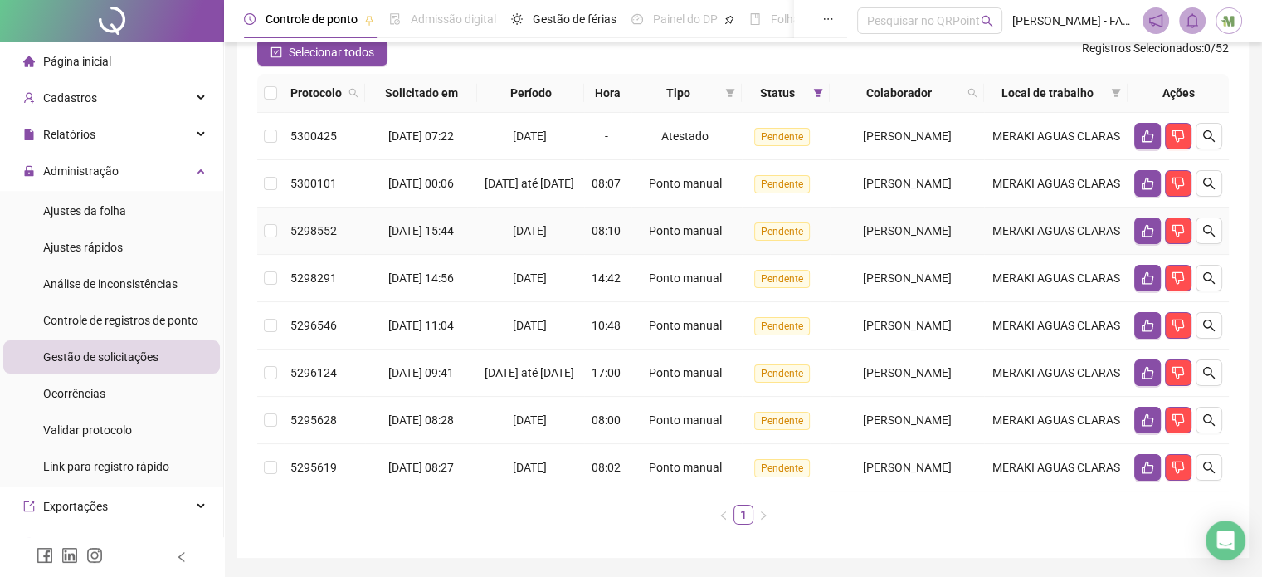
scroll to position [83, 0]
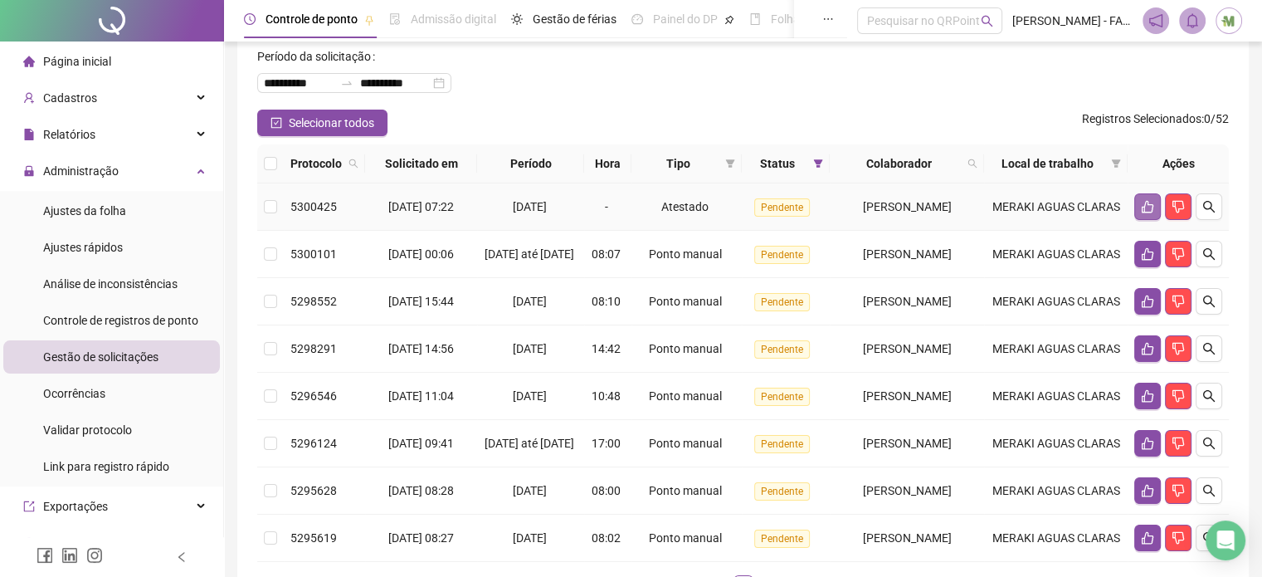
click at [1144, 210] on icon "like" at bounding box center [1148, 207] width 12 height 12
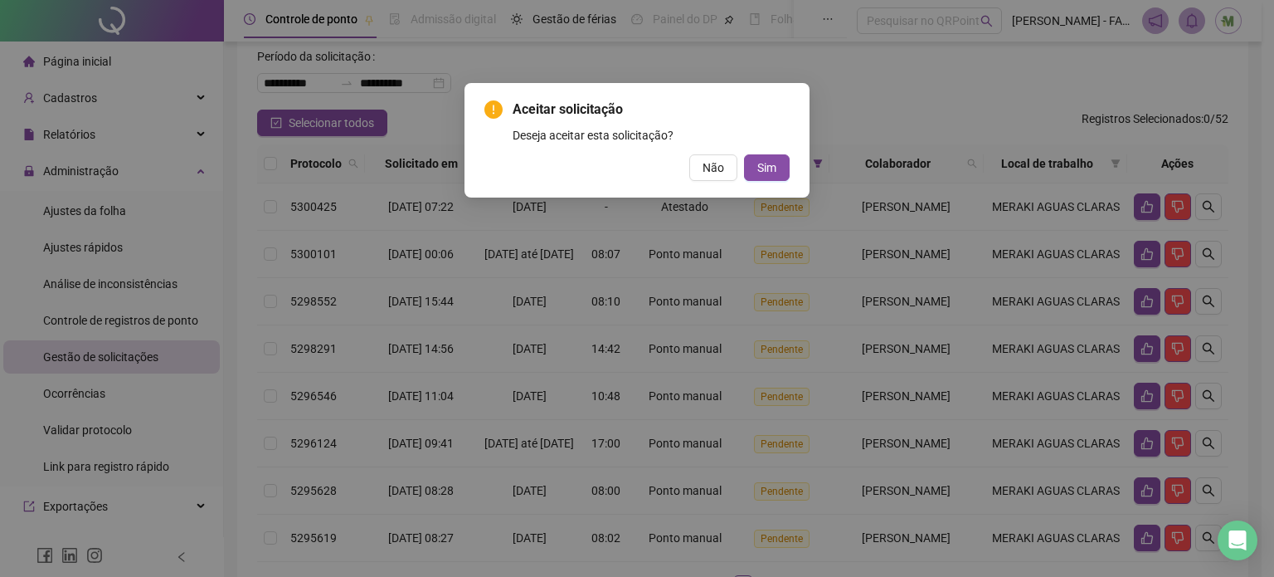
drag, startPoint x: 858, startPoint y: 76, endPoint x: 772, endPoint y: 104, distance: 89.7
click at [855, 77] on div "Aceitar solicitação Deseja aceitar esta solicitação? Não Sim" at bounding box center [637, 288] width 1274 height 577
click at [713, 172] on span "Não" at bounding box center [714, 167] width 22 height 18
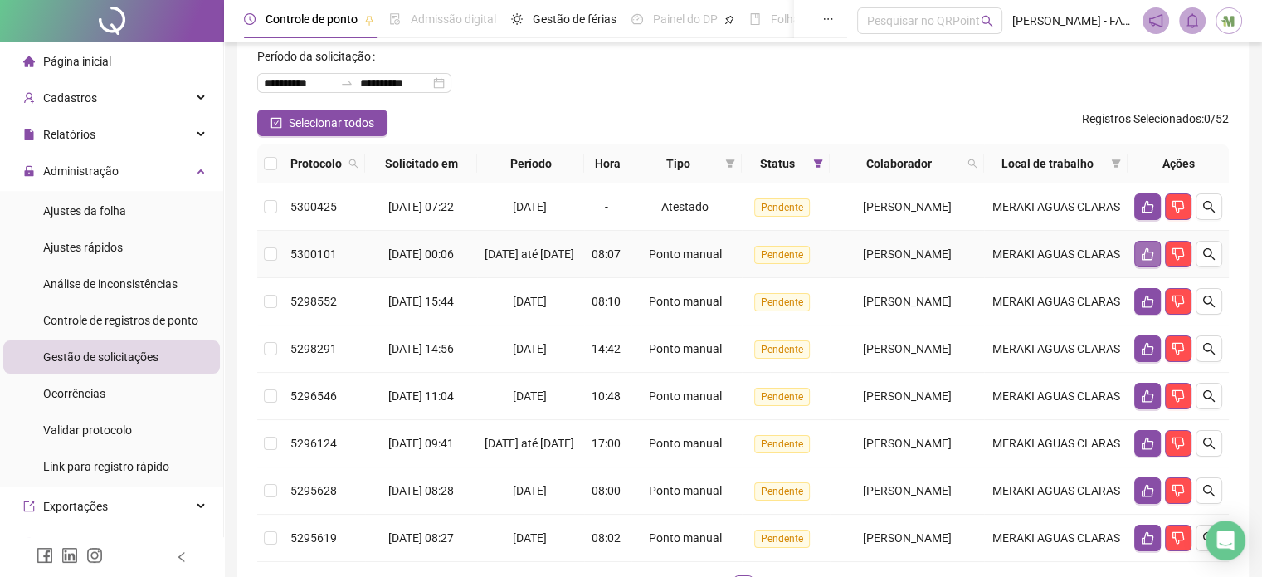
click at [1142, 261] on button "button" at bounding box center [1147, 254] width 27 height 27
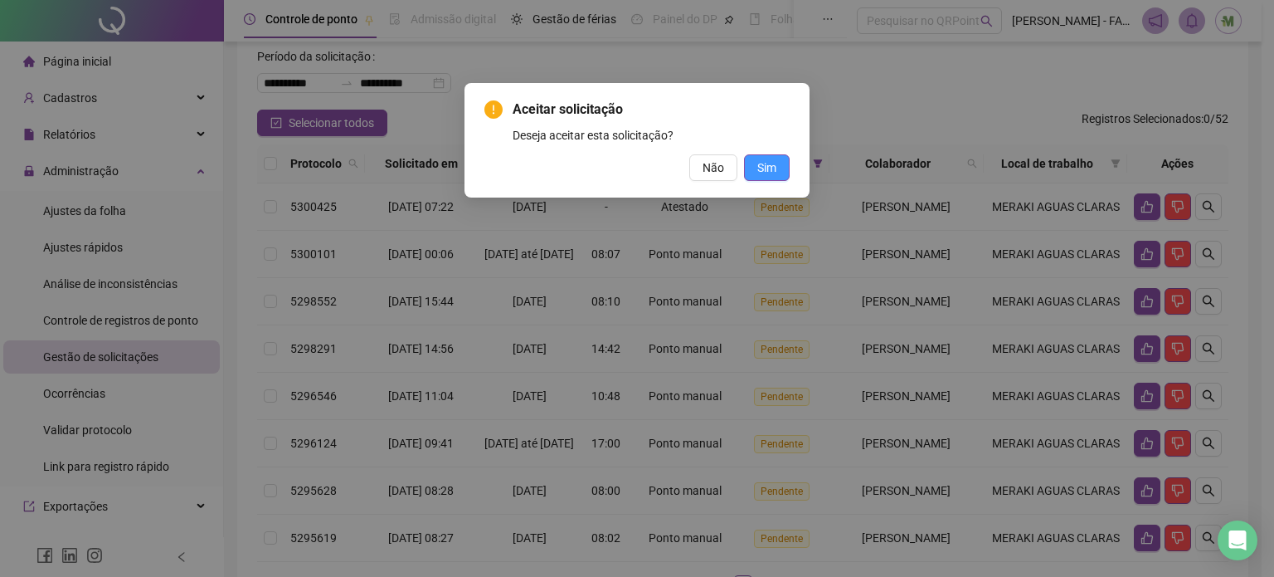
click at [786, 175] on button "Sim" at bounding box center [767, 167] width 46 height 27
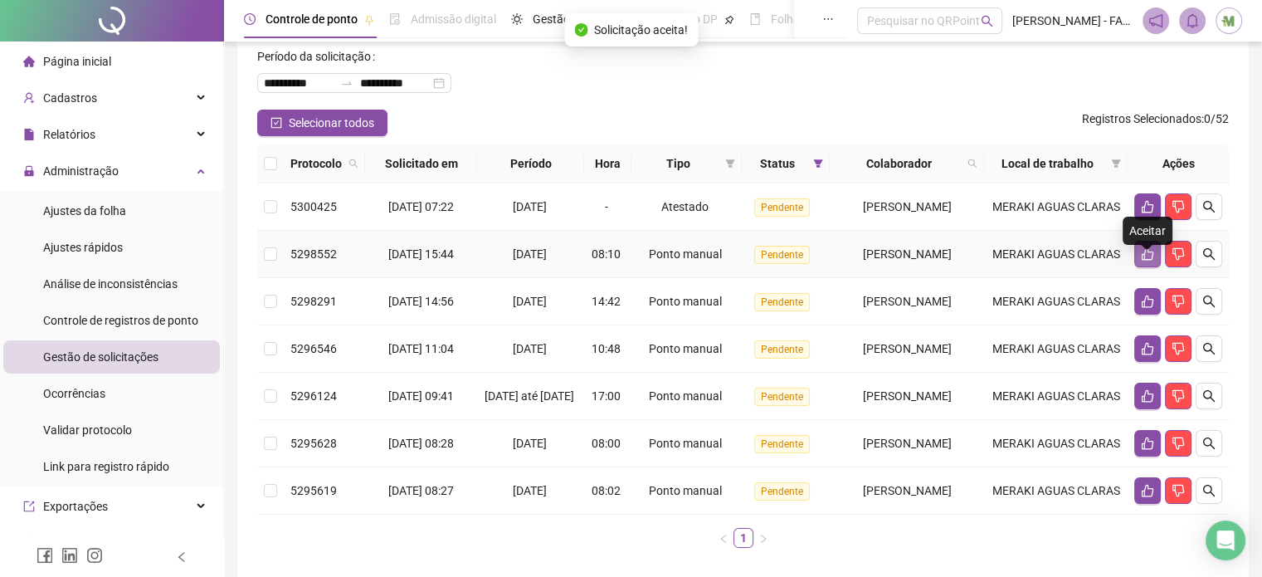
click at [1145, 261] on icon "like" at bounding box center [1147, 253] width 13 height 13
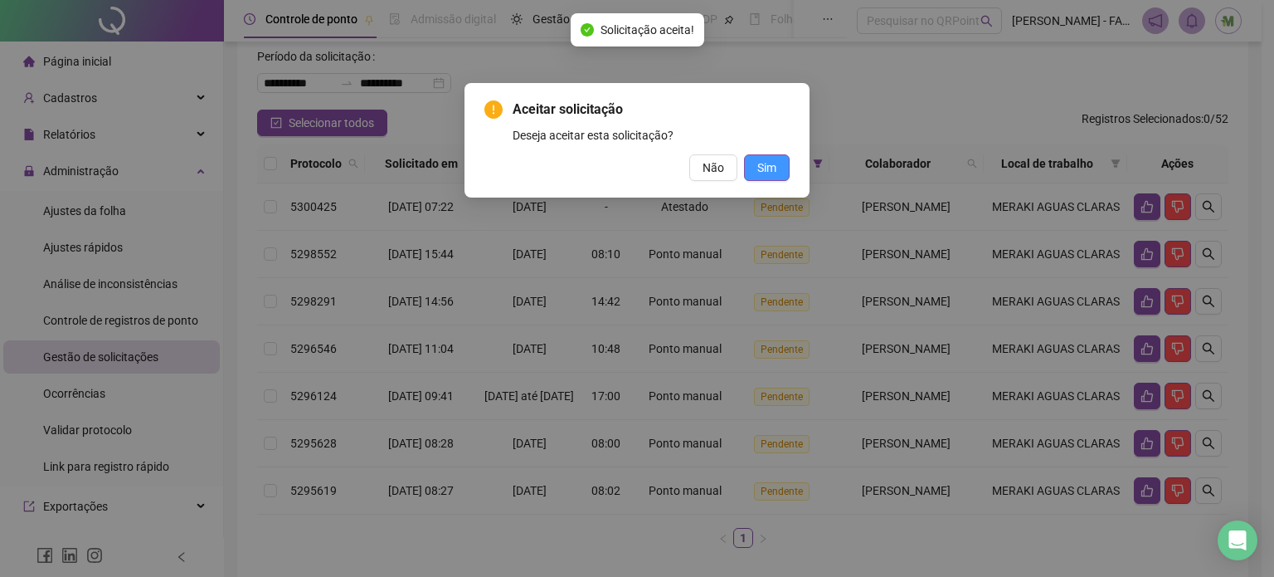
click at [772, 169] on span "Sim" at bounding box center [766, 167] width 19 height 18
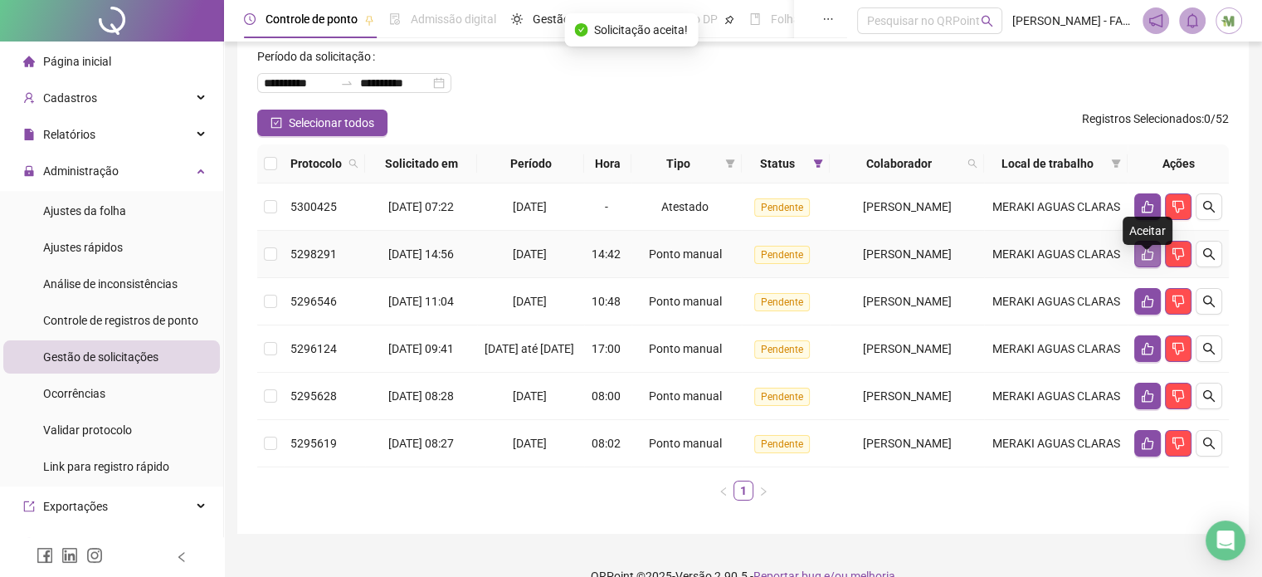
click at [1142, 261] on icon "like" at bounding box center [1147, 253] width 13 height 13
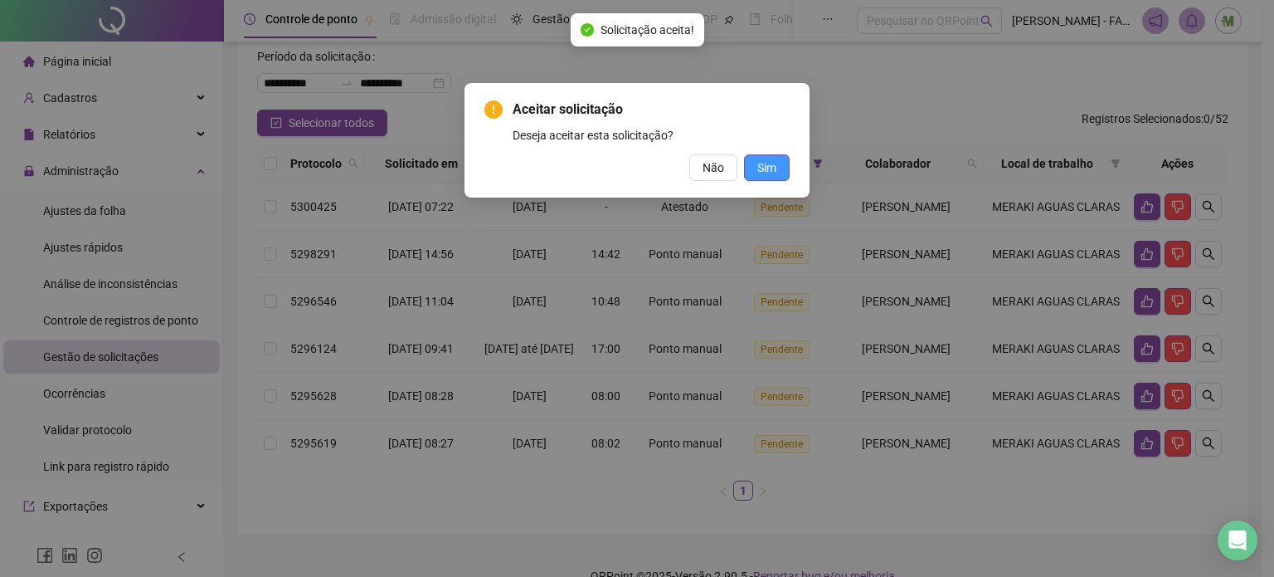
click at [757, 163] on span "Sim" at bounding box center [766, 167] width 19 height 18
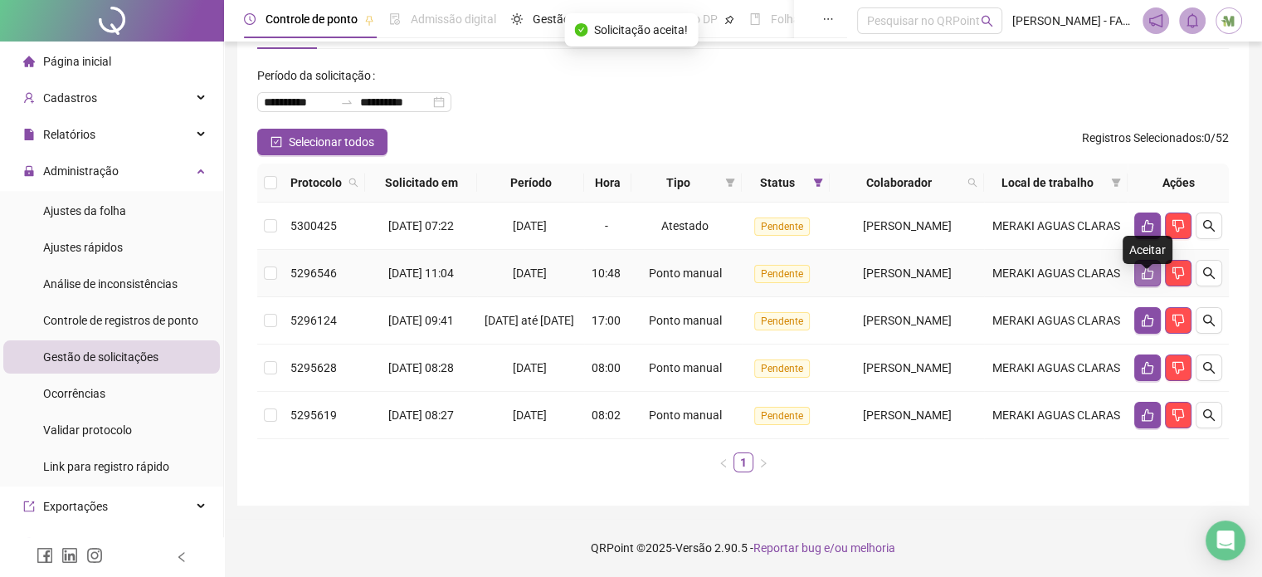
click at [1144, 266] on icon "like" at bounding box center [1147, 272] width 13 height 13
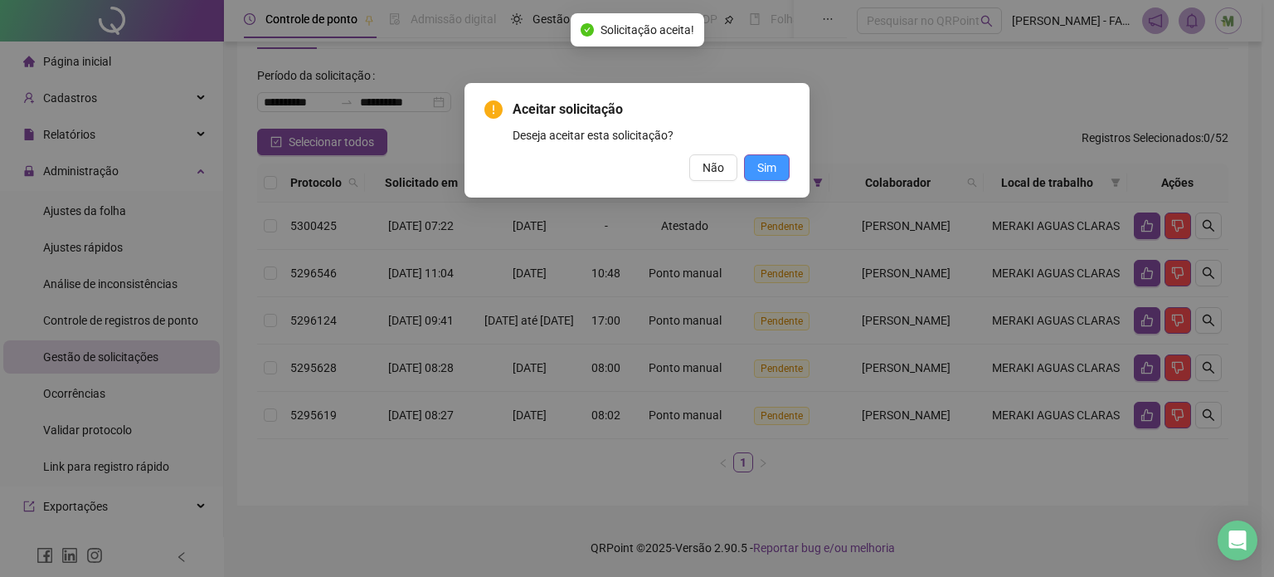
click at [765, 168] on span "Sim" at bounding box center [766, 167] width 19 height 18
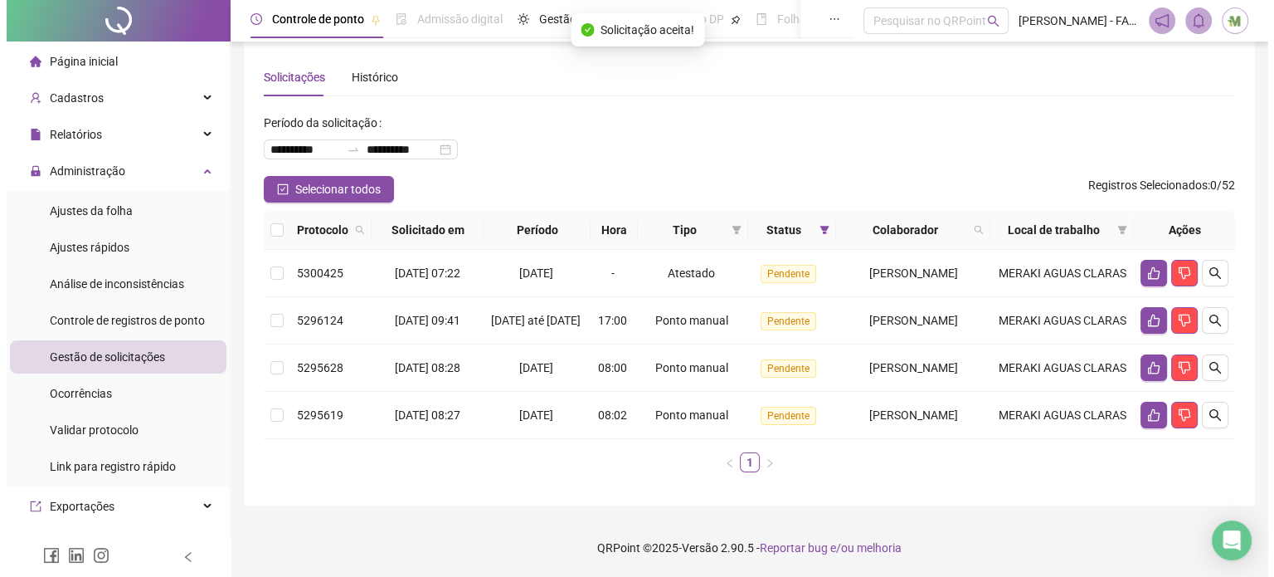
scroll to position [56, 0]
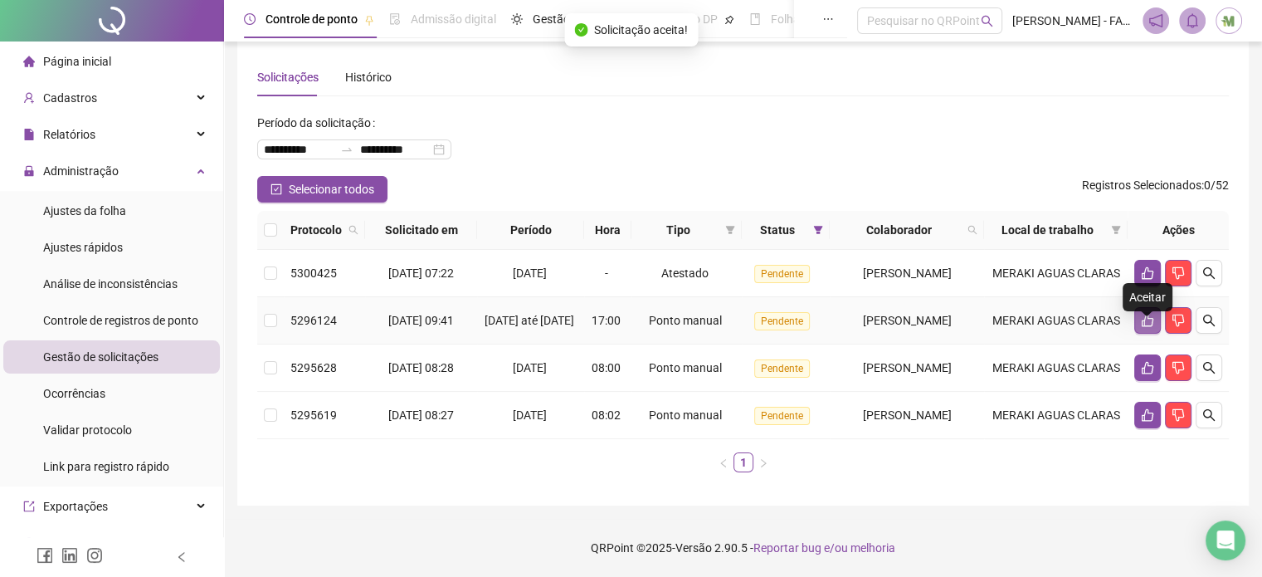
click at [1138, 307] on button "button" at bounding box center [1147, 320] width 27 height 27
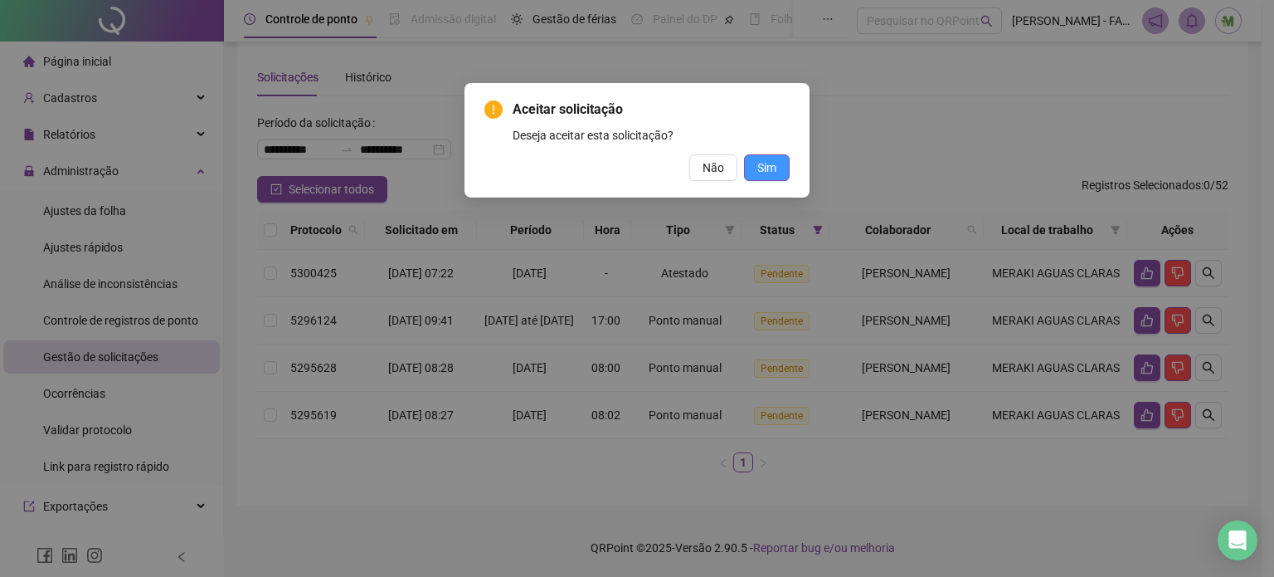
click at [777, 168] on button "Sim" at bounding box center [767, 167] width 46 height 27
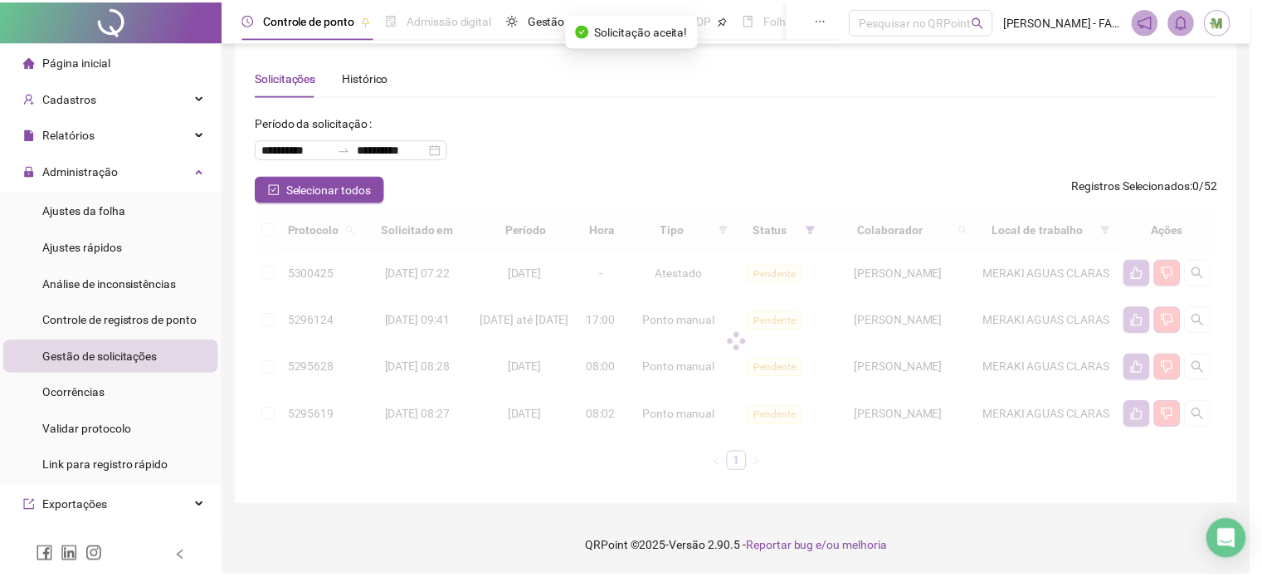
scroll to position [0, 0]
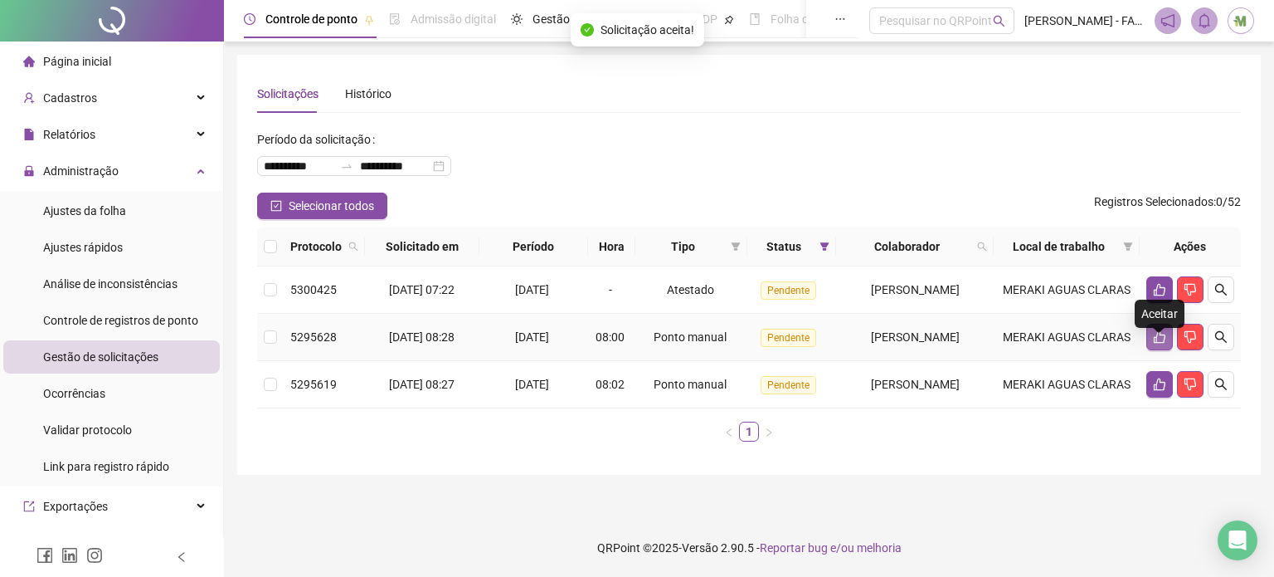
click at [1159, 350] on button "button" at bounding box center [1160, 337] width 27 height 27
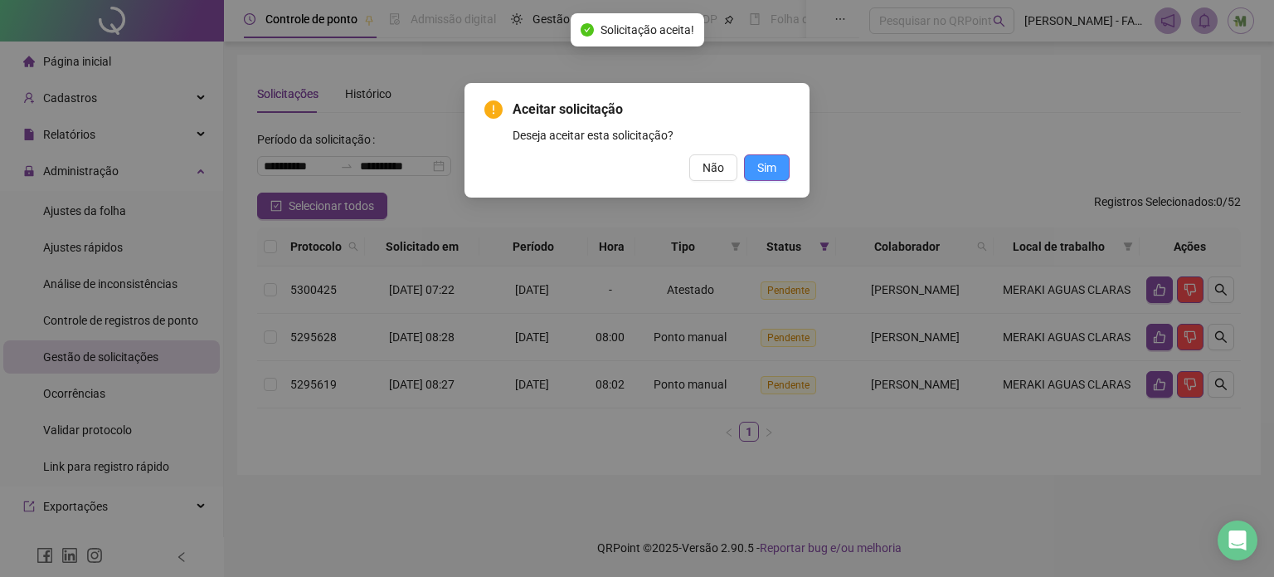
click at [770, 173] on span "Sim" at bounding box center [766, 167] width 19 height 18
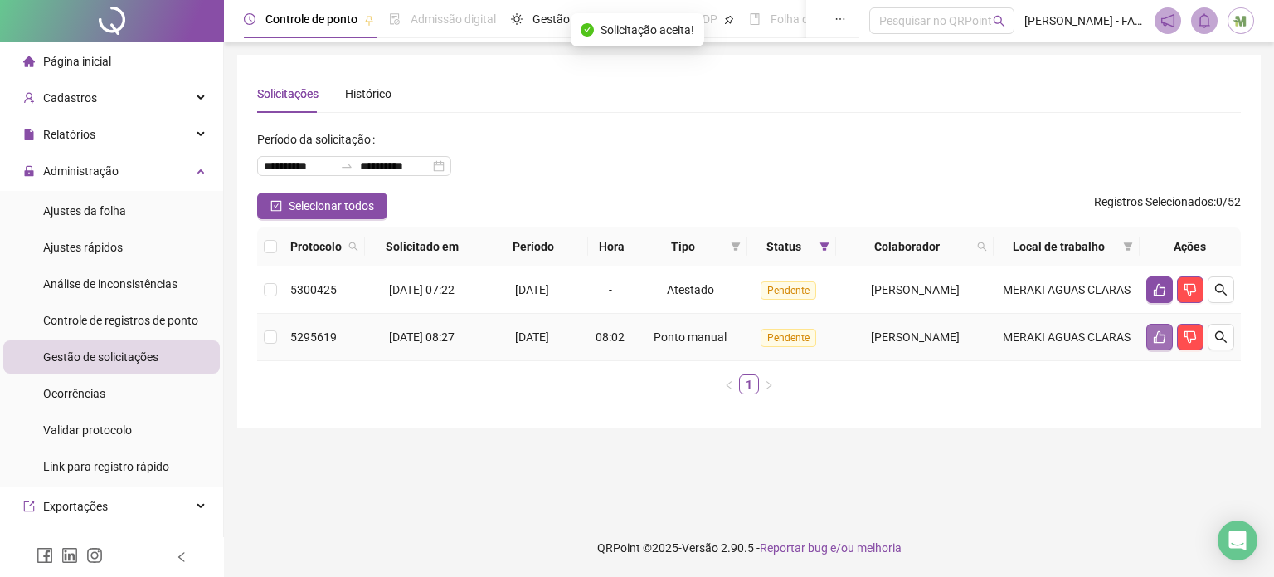
click at [1148, 348] on button "button" at bounding box center [1160, 337] width 27 height 27
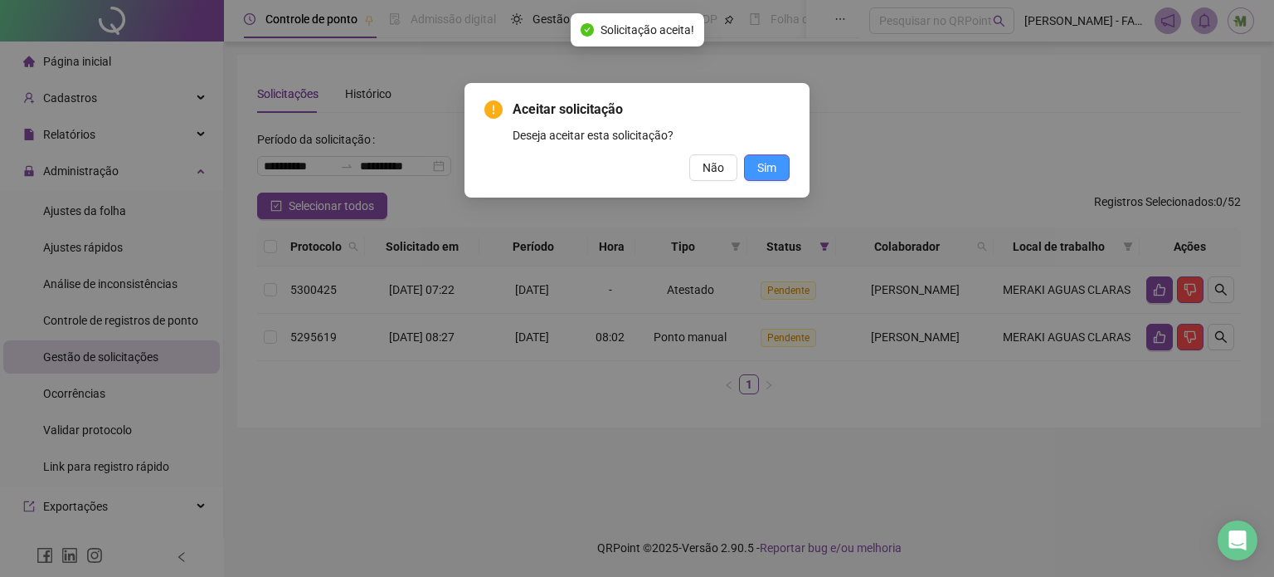
click at [767, 174] on span "Sim" at bounding box center [766, 167] width 19 height 18
click at [768, 163] on div "Aceitar solicitação Deseja aceitar esta solicitação? Não Sim" at bounding box center [637, 288] width 1274 height 577
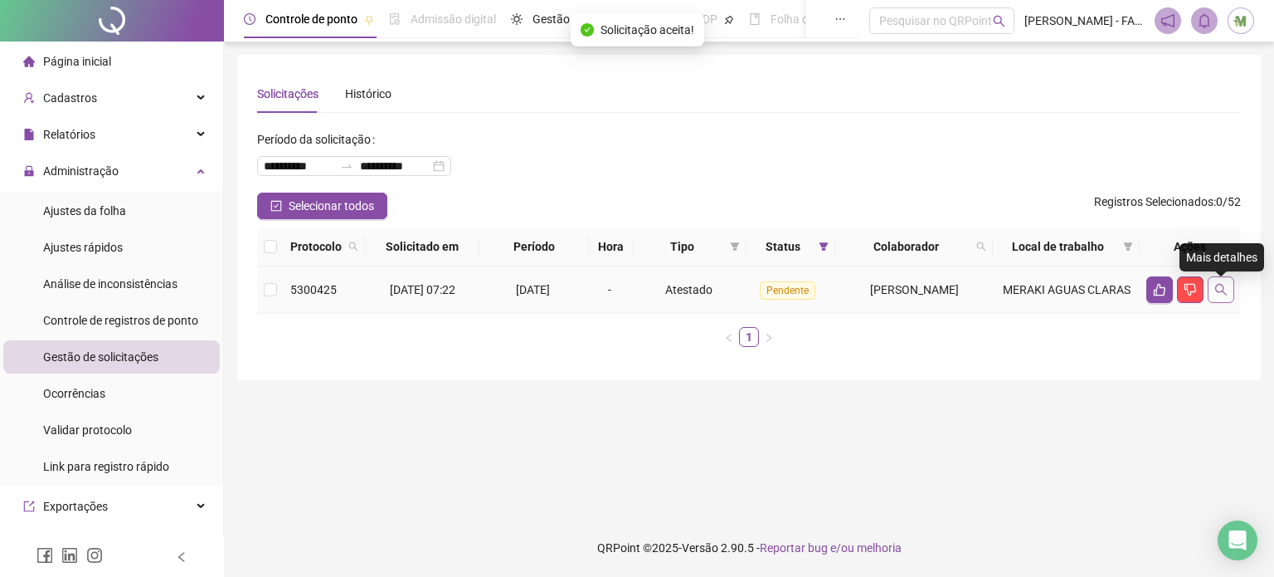
click at [1228, 303] on button "button" at bounding box center [1221, 289] width 27 height 27
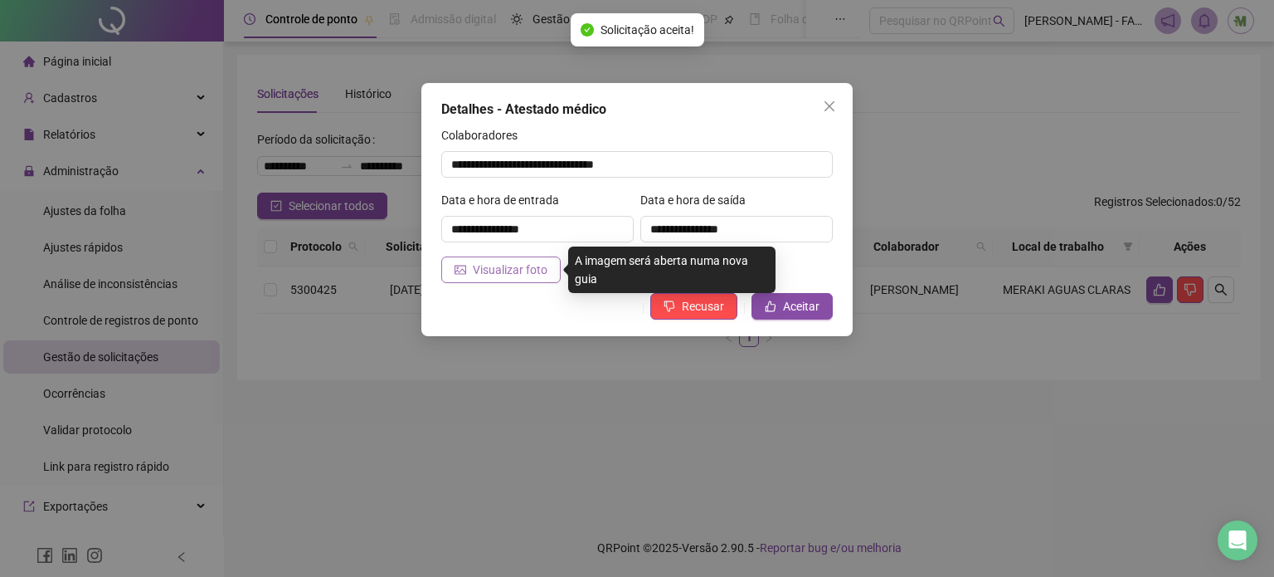
click at [528, 275] on span "Visualizar foto" at bounding box center [510, 270] width 75 height 18
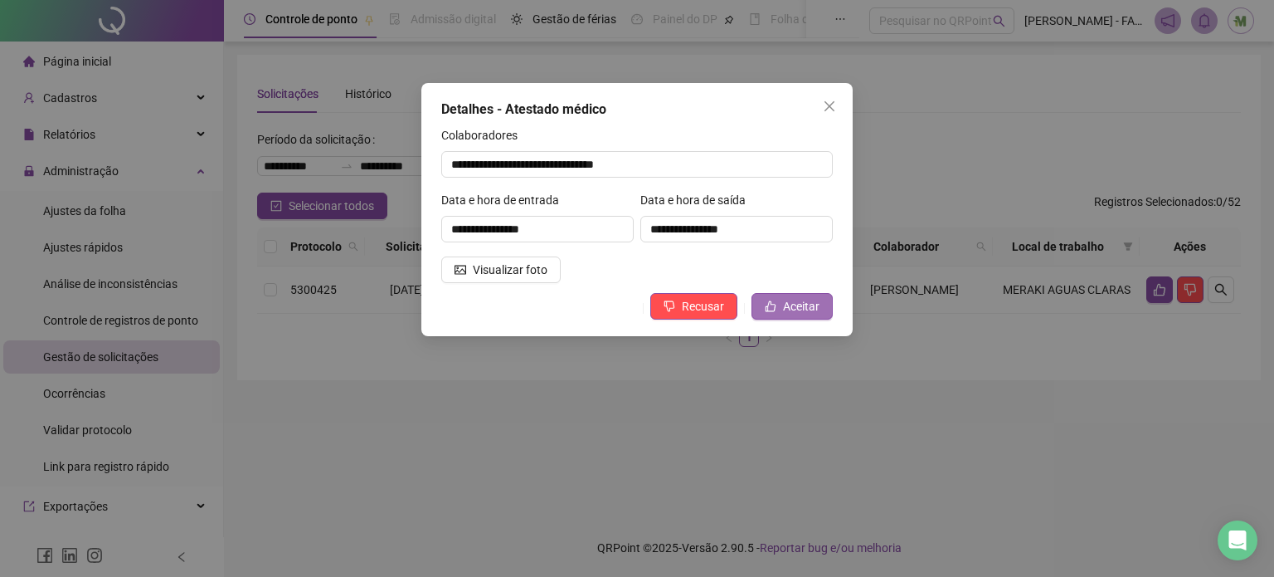
click at [797, 304] on span "Aceitar" at bounding box center [801, 306] width 37 height 18
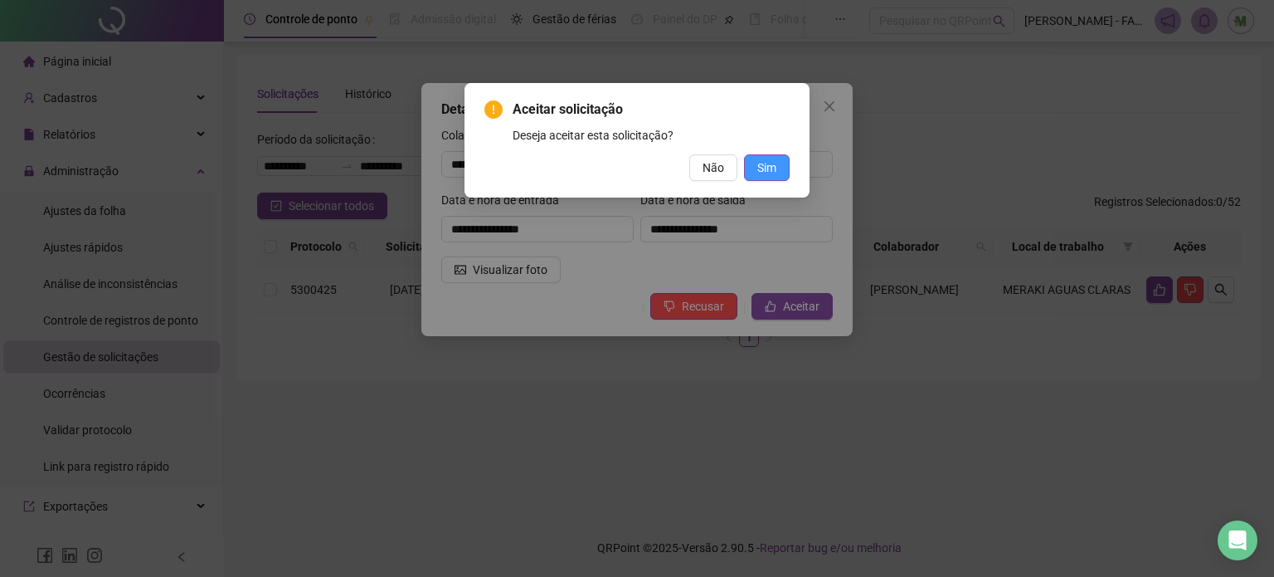
click at [770, 168] on span "Sim" at bounding box center [766, 167] width 19 height 18
click at [770, 159] on span "Sim" at bounding box center [766, 167] width 19 height 18
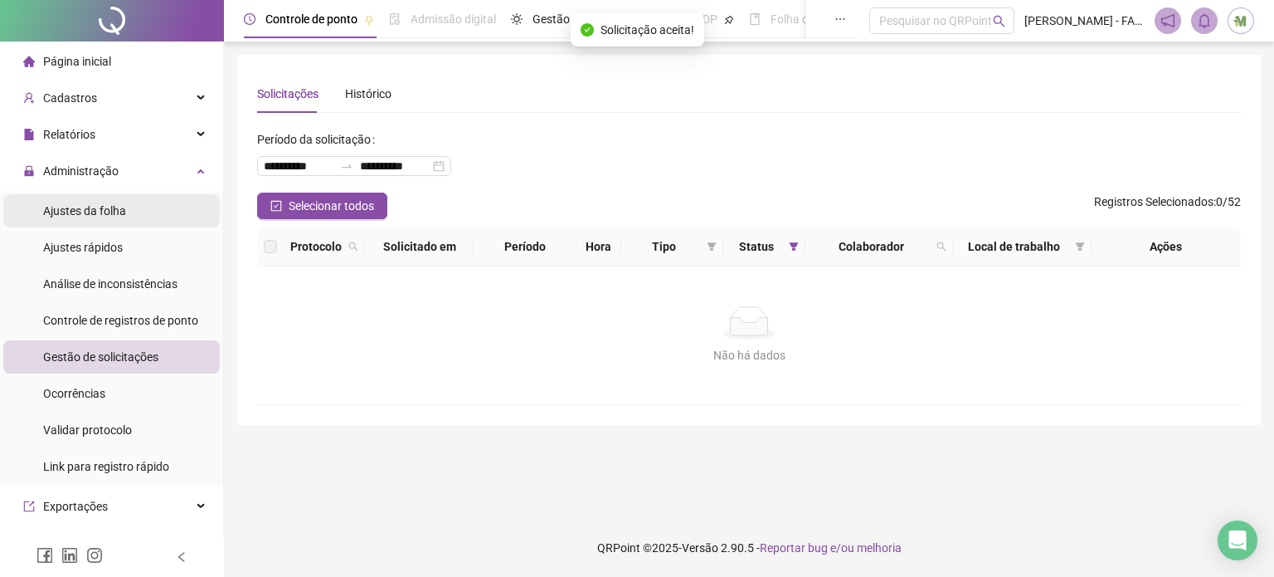
click at [119, 199] on div "Ajustes da folha" at bounding box center [84, 210] width 83 height 33
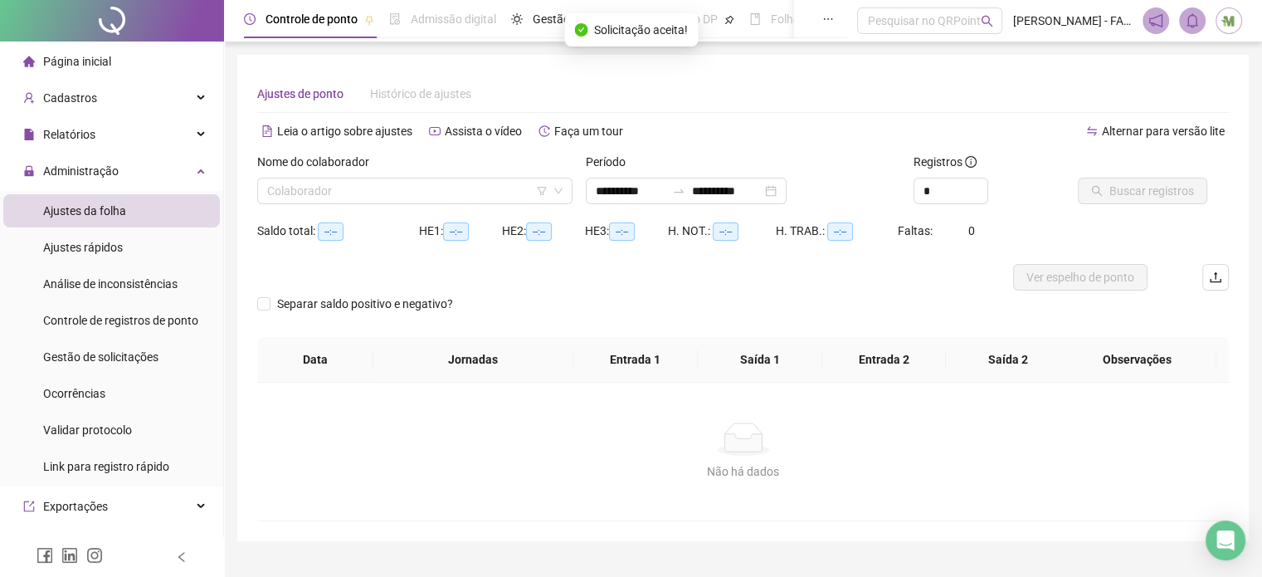
type input "**********"
